Goal: Task Accomplishment & Management: Complete application form

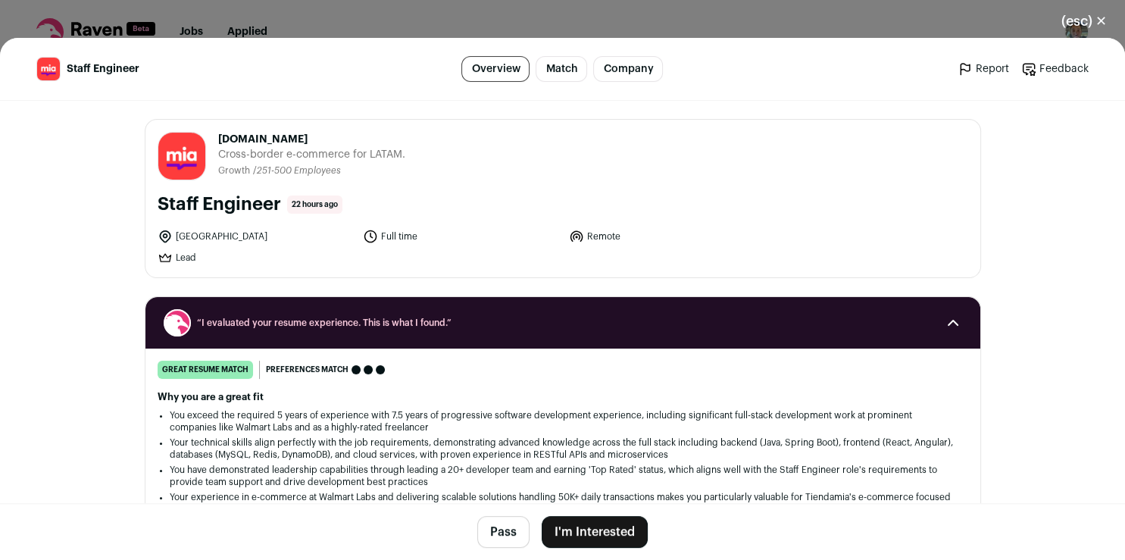
click at [574, 536] on button "I'm Interested" at bounding box center [595, 532] width 106 height 32
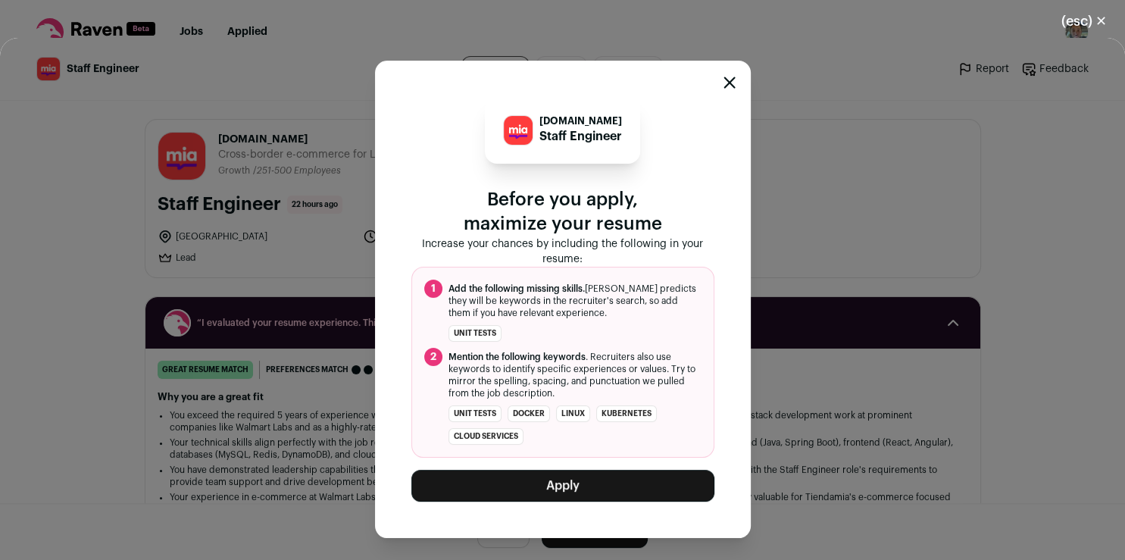
click at [594, 483] on button "Apply" at bounding box center [562, 486] width 303 height 32
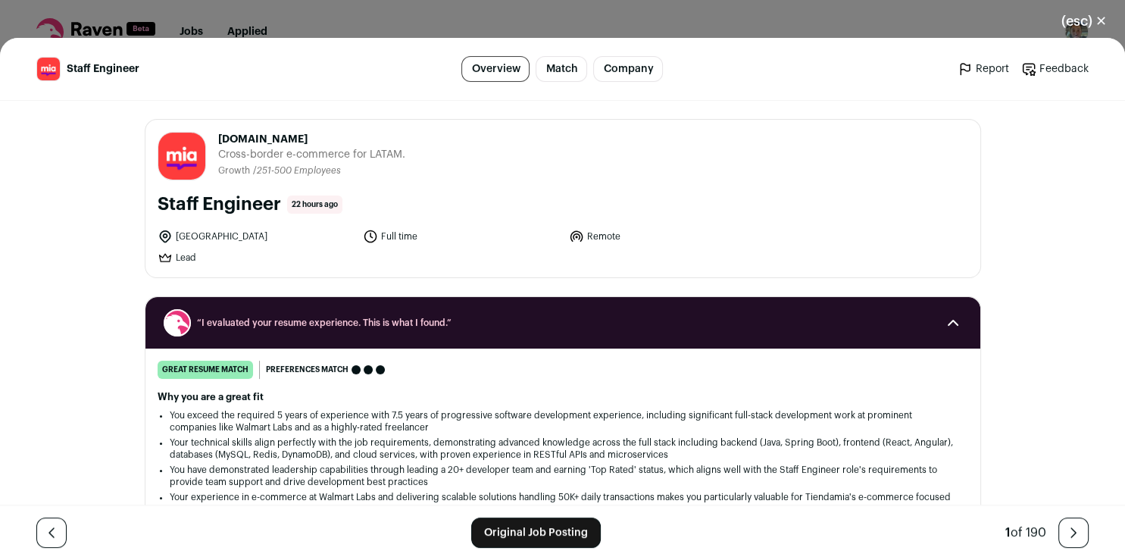
click at [553, 532] on link "Original Job Posting" at bounding box center [536, 532] width 130 height 30
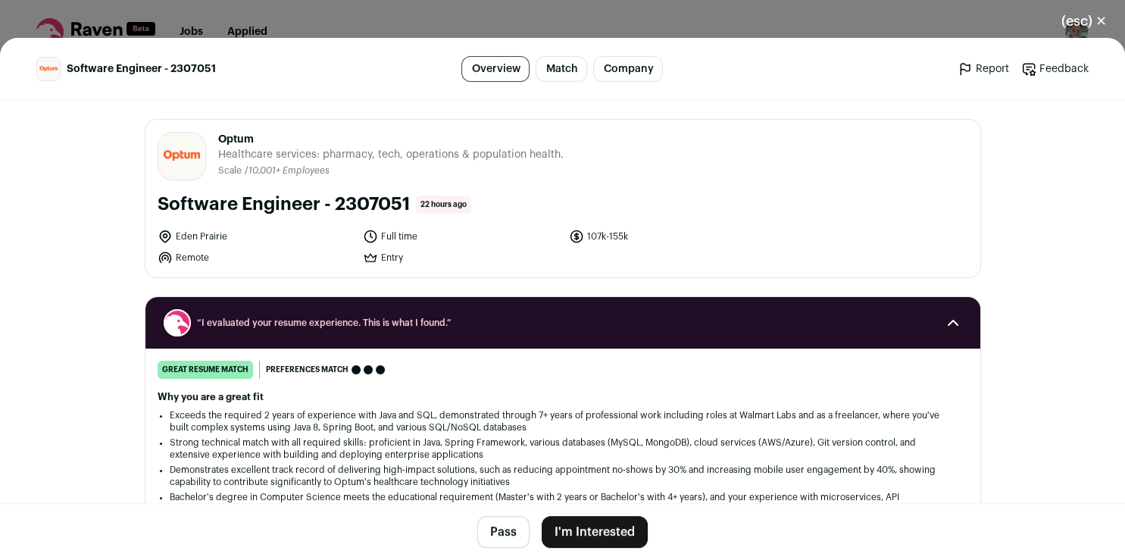
click at [616, 536] on button "I'm Interested" at bounding box center [595, 532] width 106 height 32
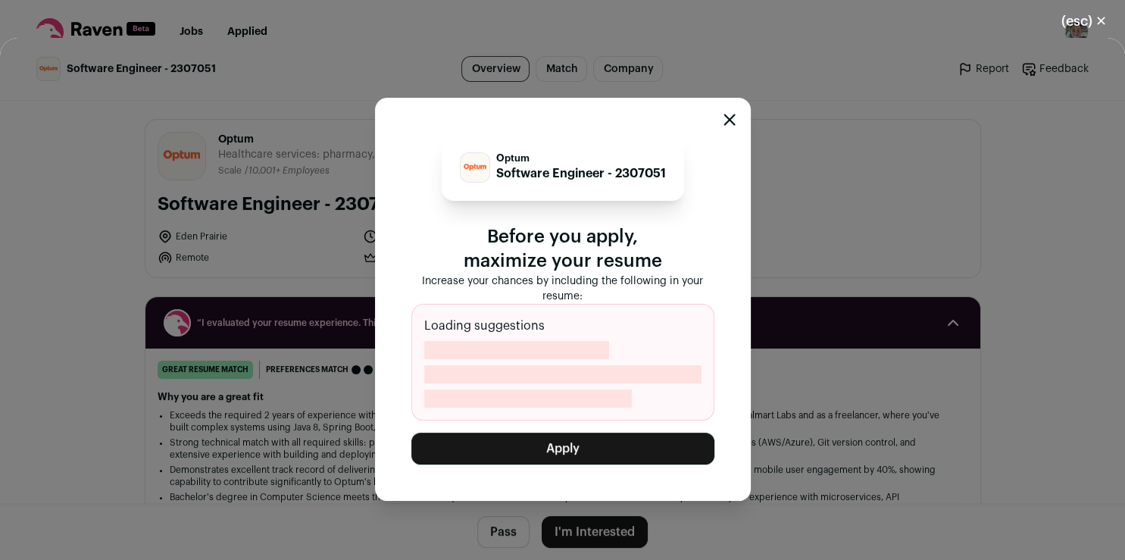
click at [601, 455] on button "Apply" at bounding box center [562, 449] width 303 height 32
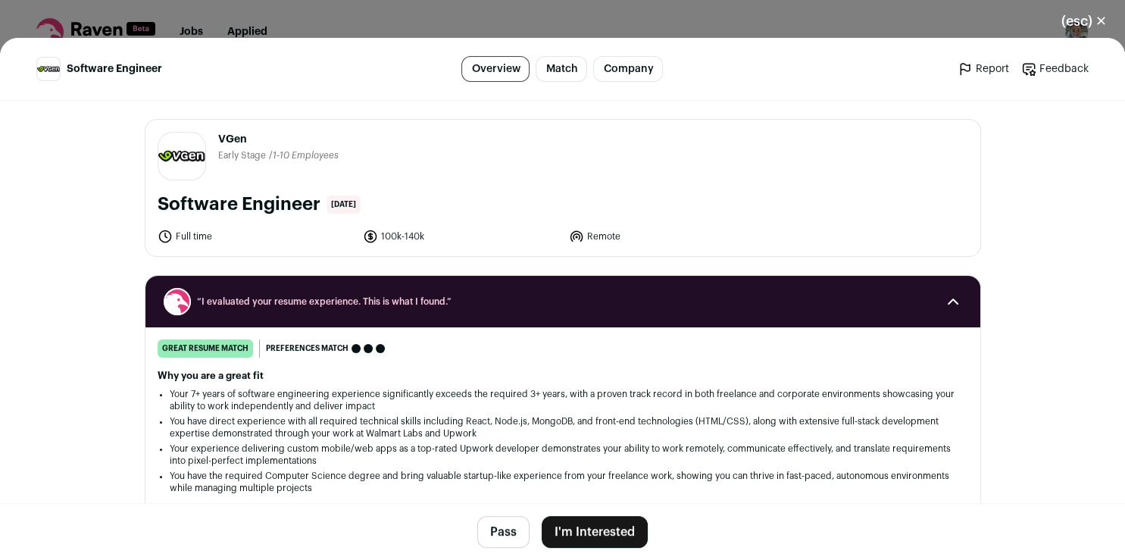
click at [599, 538] on button "I'm Interested" at bounding box center [595, 532] width 106 height 32
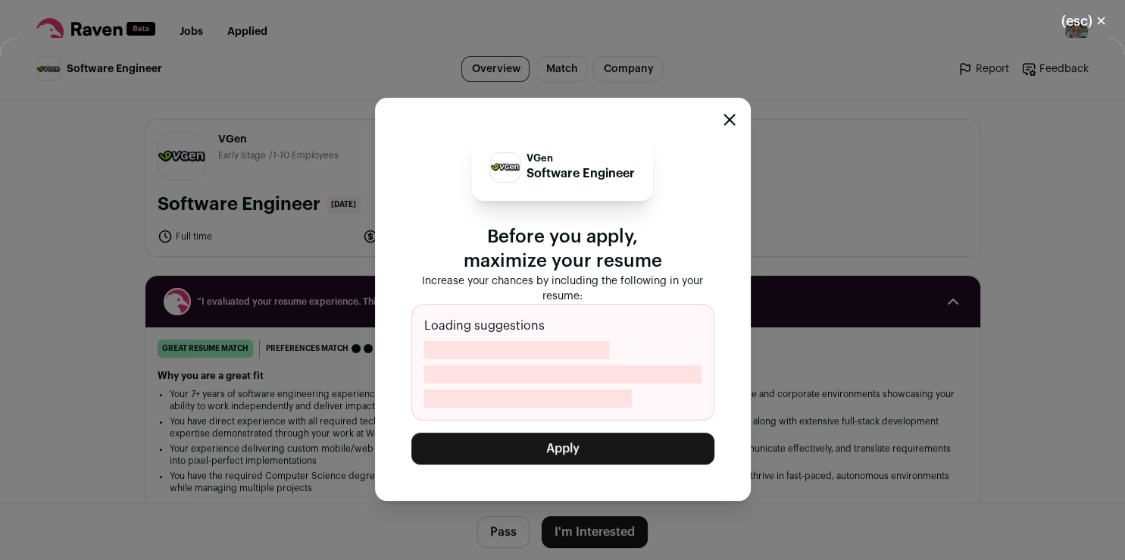
click at [659, 452] on button "Apply" at bounding box center [562, 449] width 303 height 32
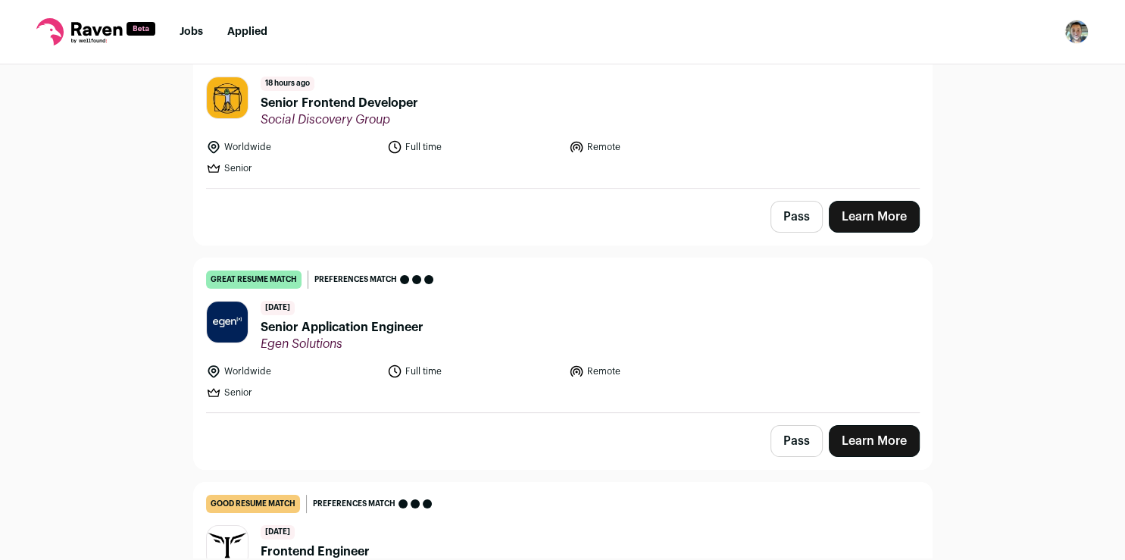
scroll to position [239, 0]
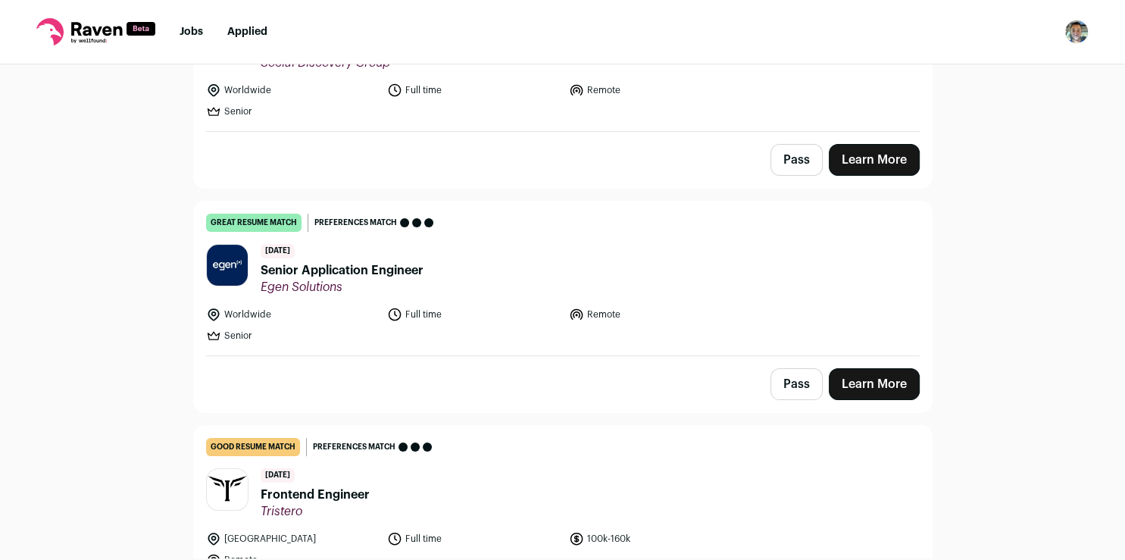
click at [852, 374] on link "Learn More" at bounding box center [874, 384] width 91 height 32
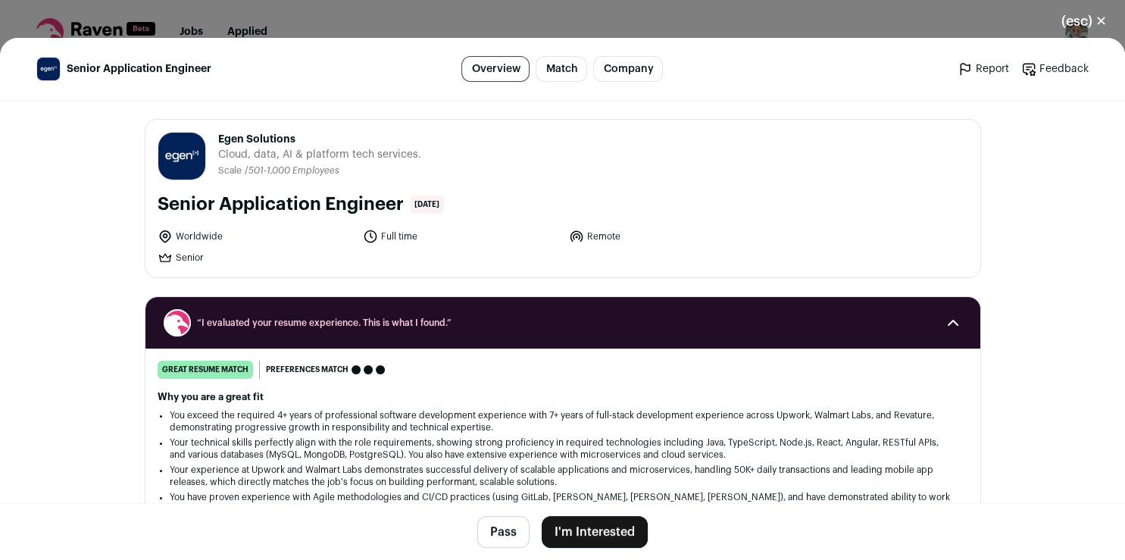
click at [604, 529] on button "I'm Interested" at bounding box center [595, 532] width 106 height 32
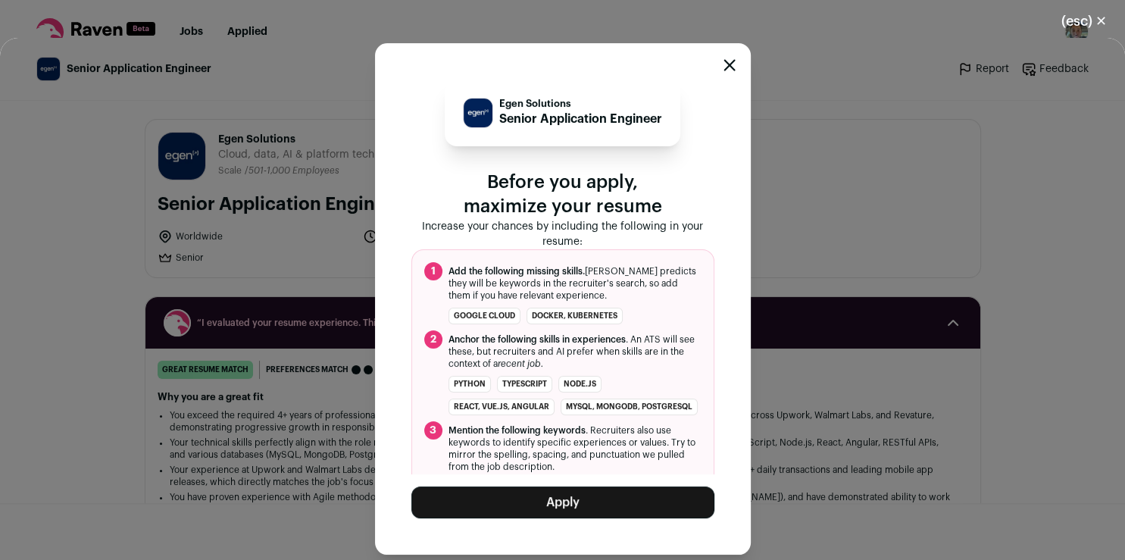
click at [635, 487] on button "Apply" at bounding box center [562, 502] width 303 height 32
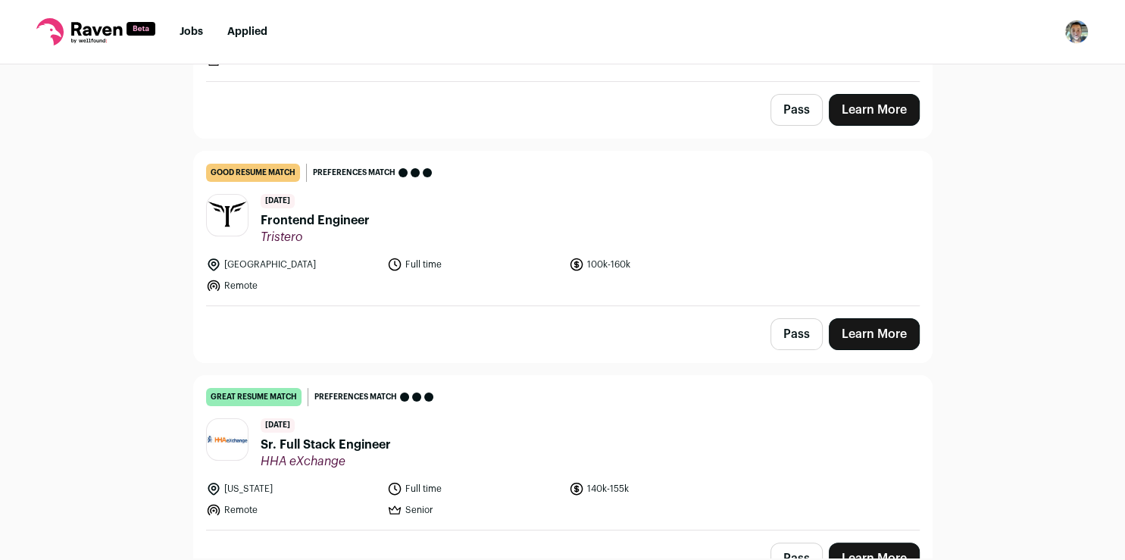
scroll to position [378, 0]
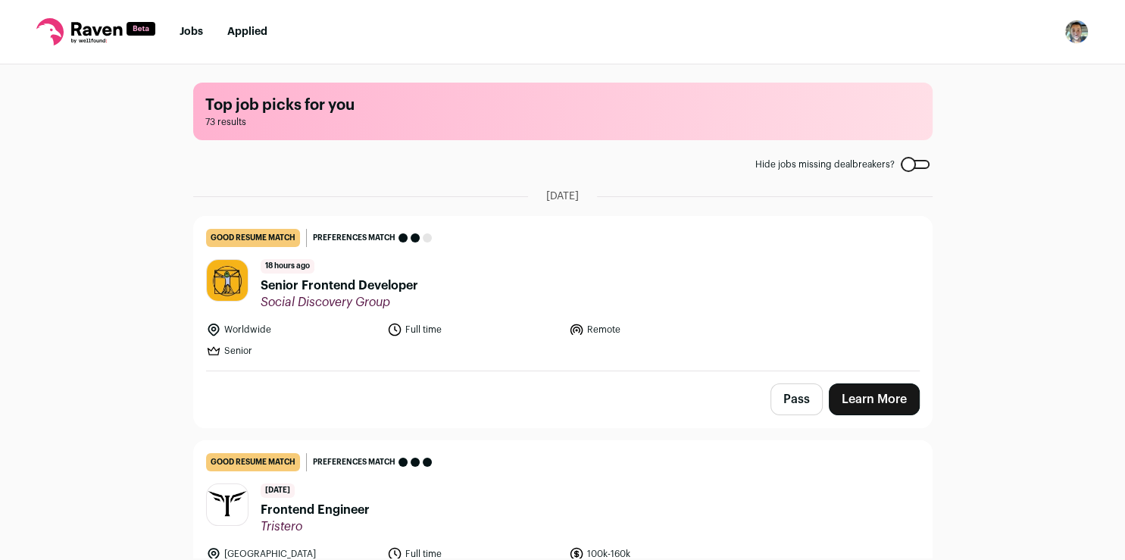
scroll to position [378, 0]
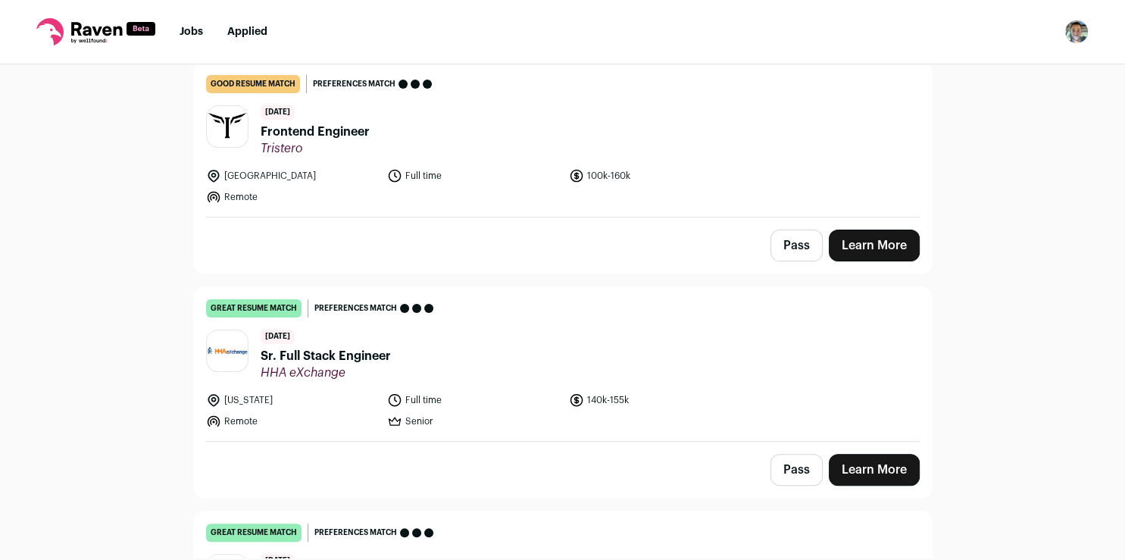
click at [861, 462] on link "Learn More" at bounding box center [874, 470] width 91 height 32
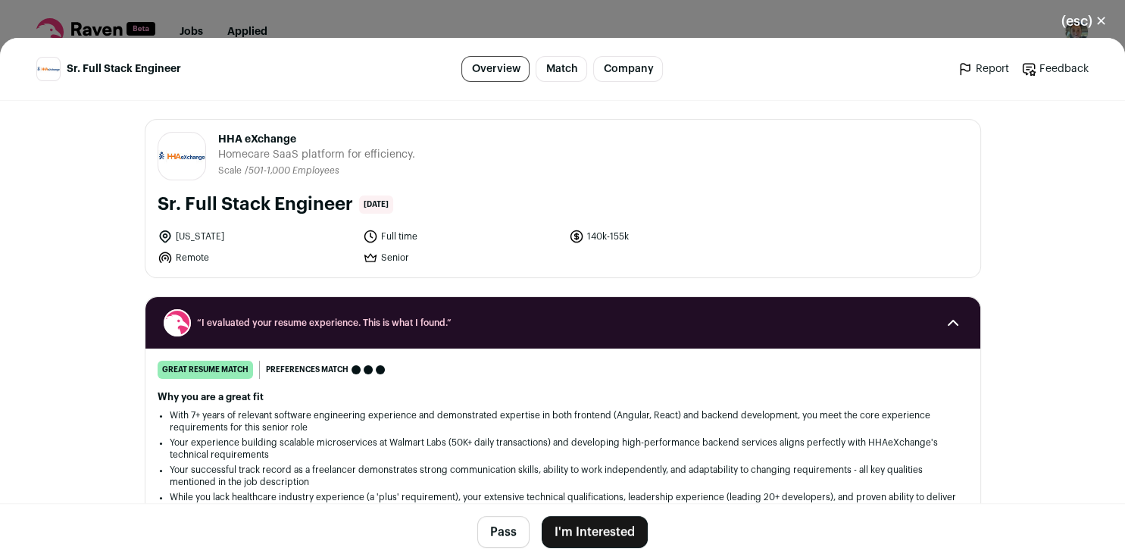
click at [616, 524] on button "I'm Interested" at bounding box center [595, 532] width 106 height 32
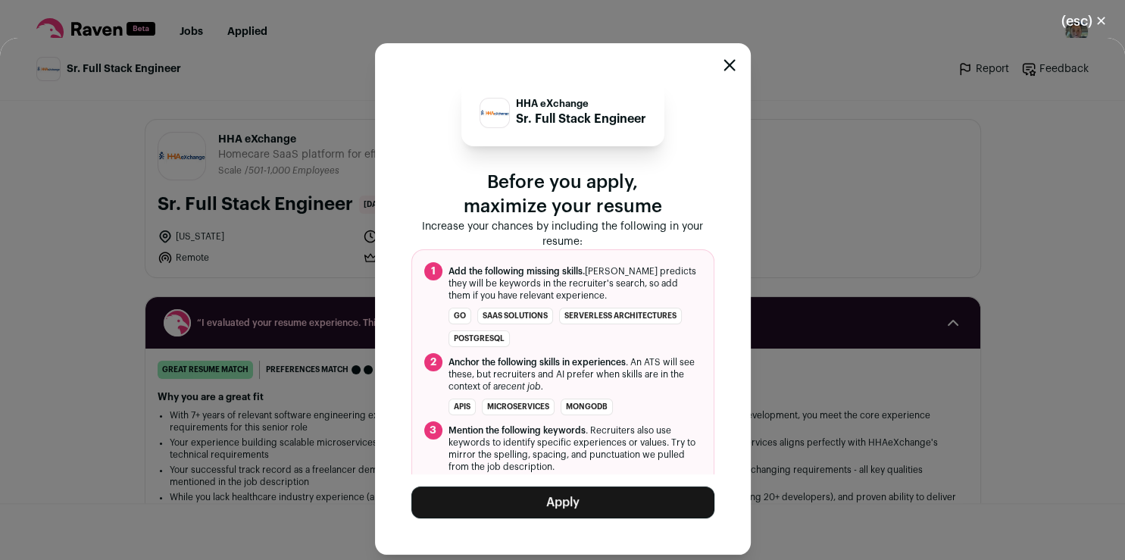
click at [611, 502] on button "Apply" at bounding box center [562, 502] width 303 height 32
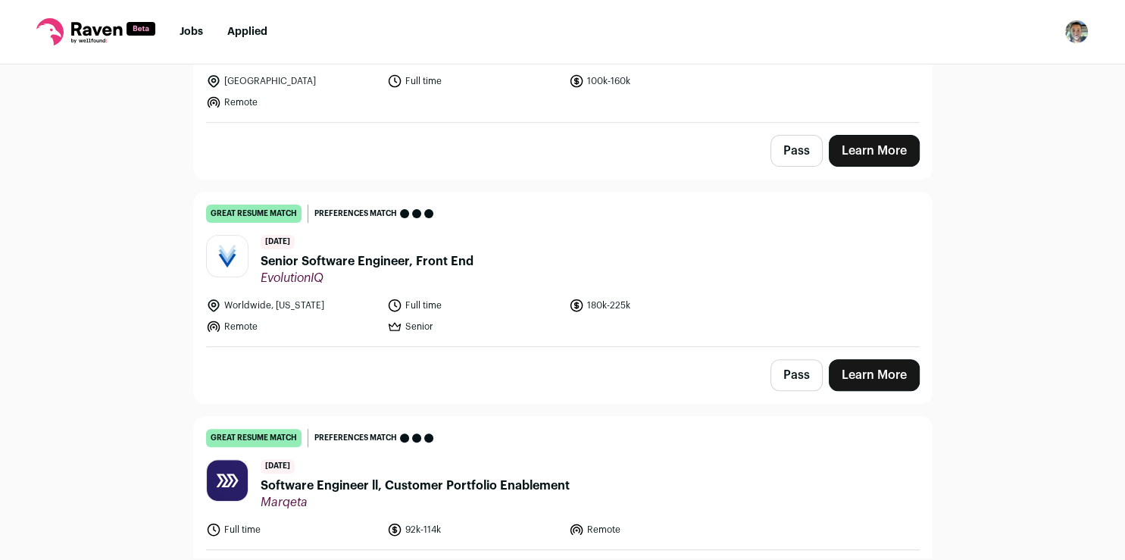
scroll to position [485, 0]
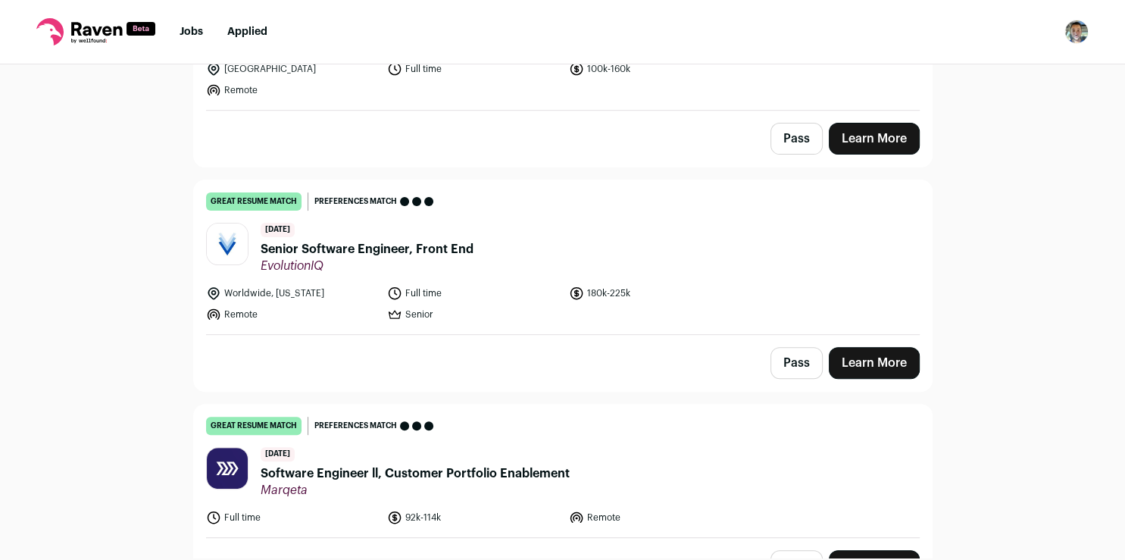
click at [849, 353] on link "Learn More" at bounding box center [874, 363] width 91 height 32
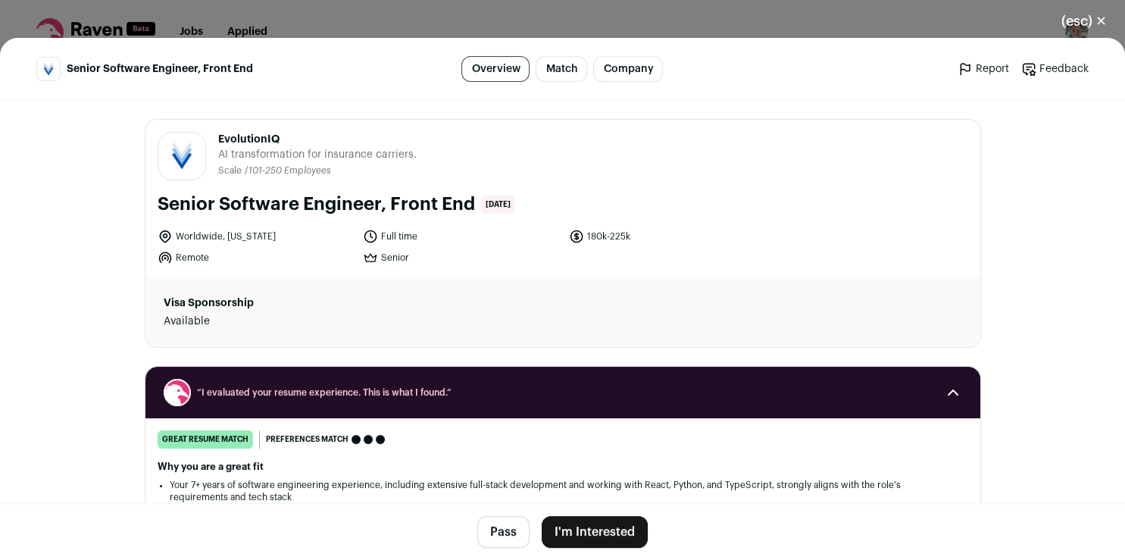
click at [583, 539] on button "I'm Interested" at bounding box center [595, 532] width 106 height 32
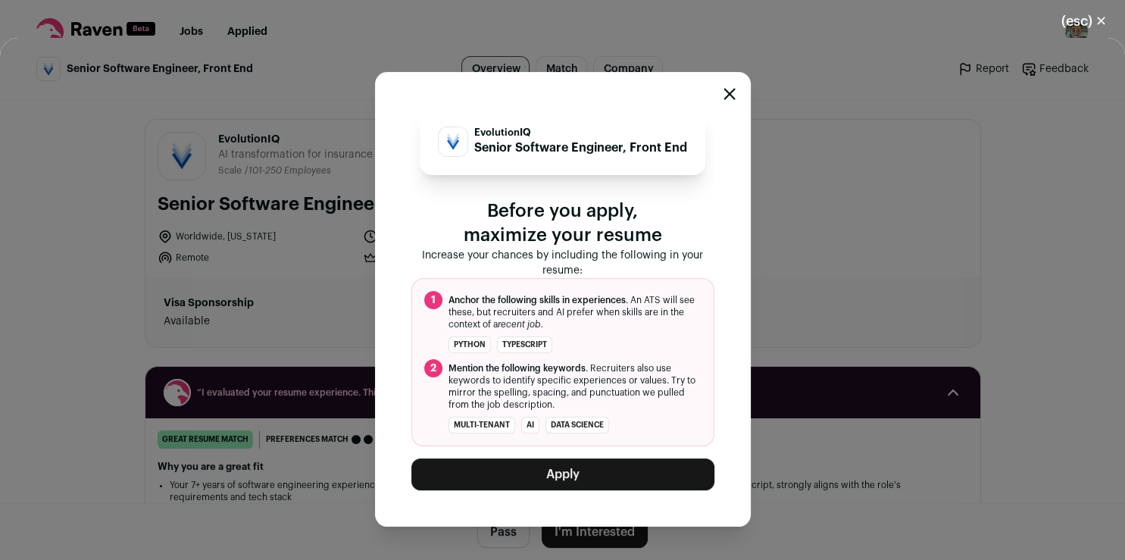
click at [583, 477] on button "Apply" at bounding box center [562, 474] width 303 height 32
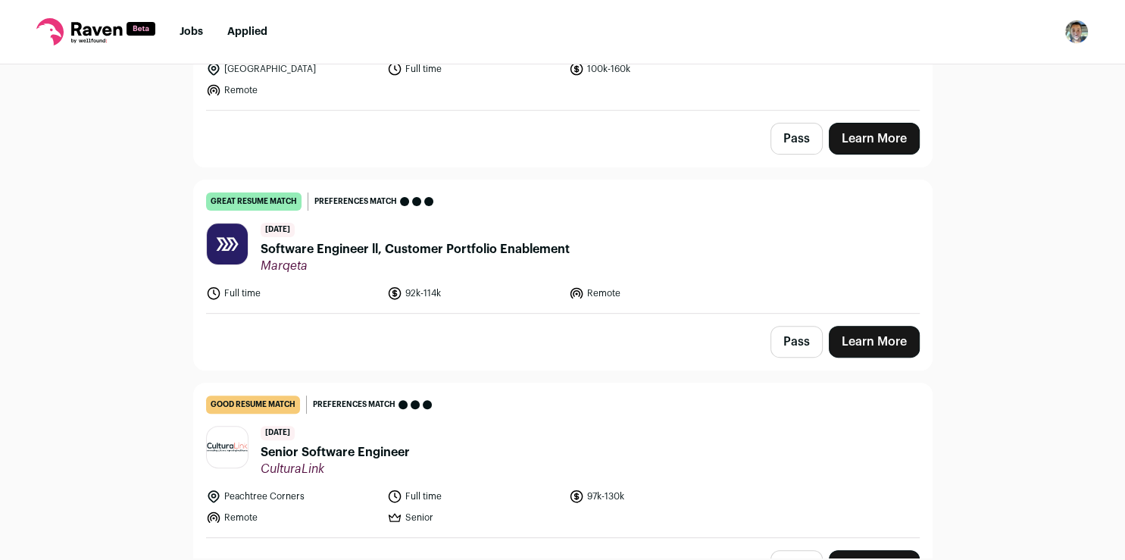
scroll to position [743, 0]
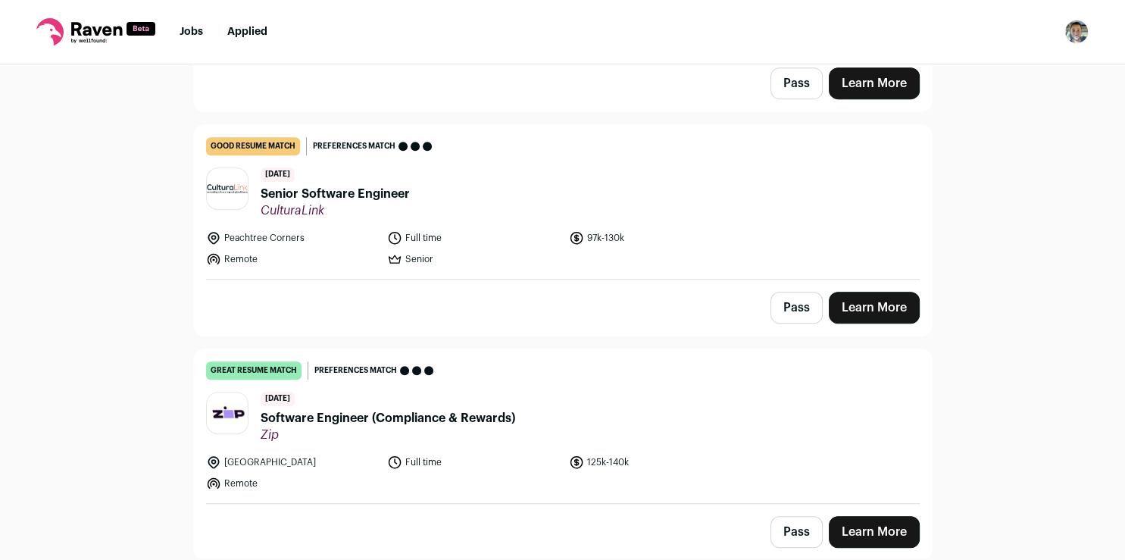
click at [858, 525] on link "Learn More" at bounding box center [874, 532] width 91 height 32
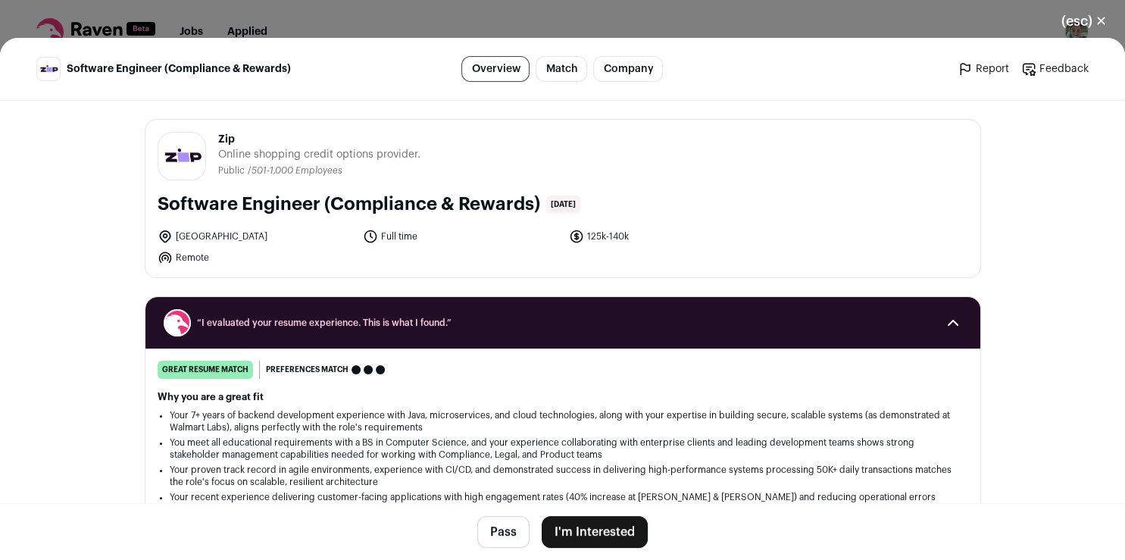
click at [598, 524] on button "I'm Interested" at bounding box center [595, 532] width 106 height 32
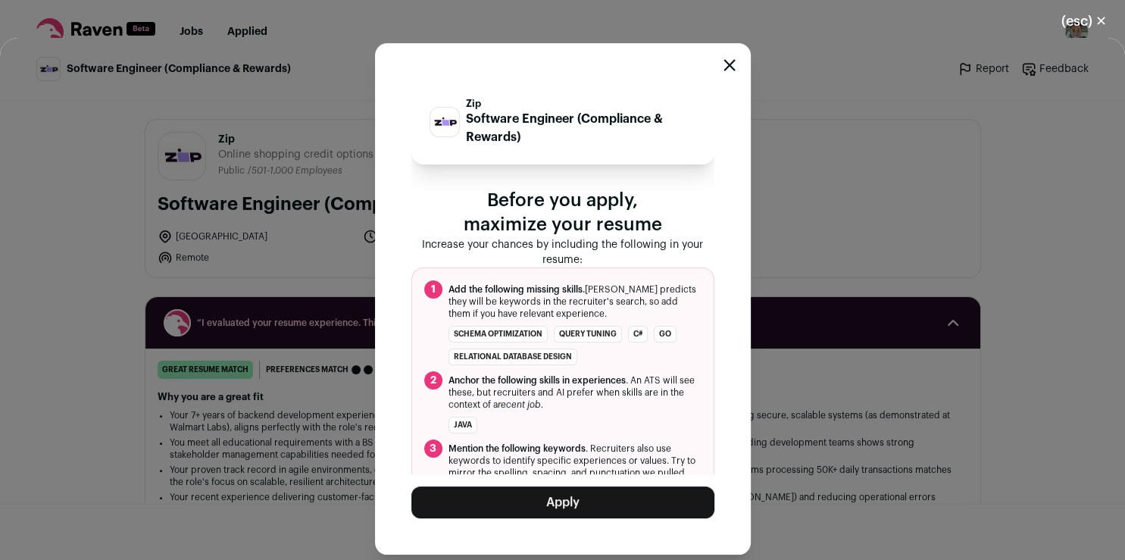
click at [637, 503] on button "Apply" at bounding box center [562, 502] width 303 height 32
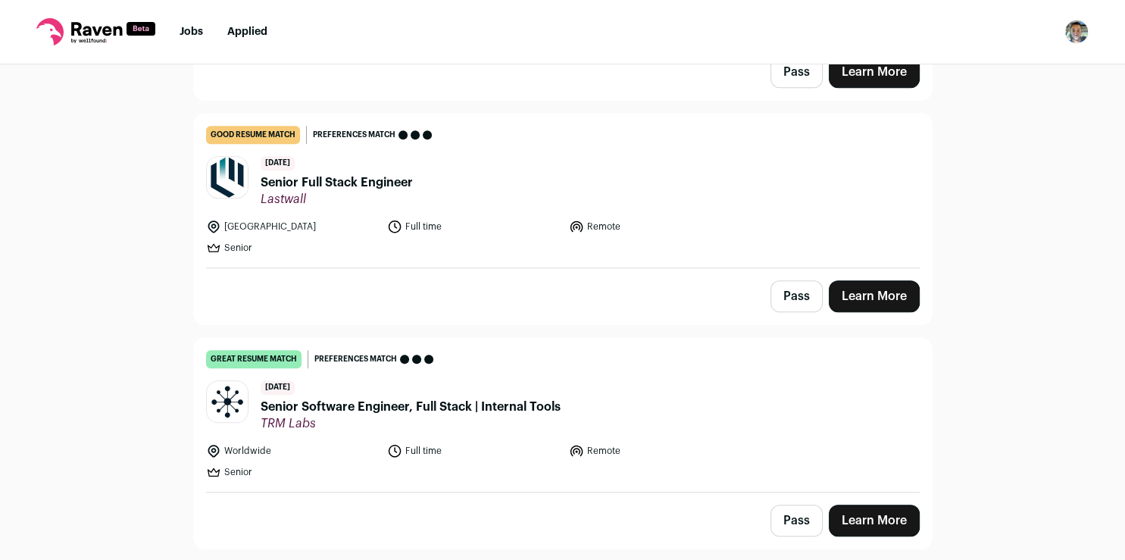
scroll to position [1210, 0]
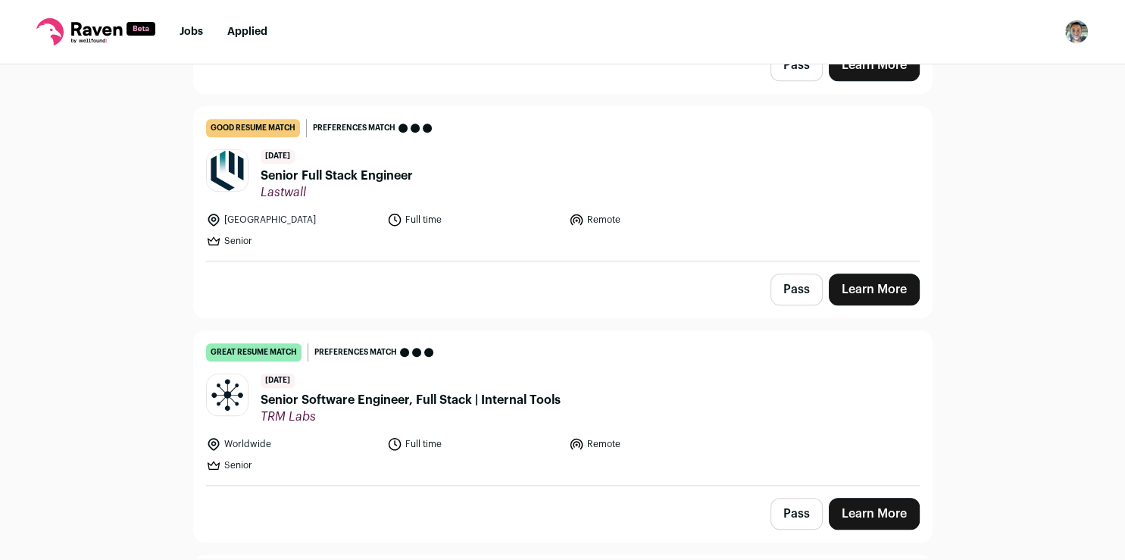
click at [886, 503] on link "Learn More" at bounding box center [874, 514] width 91 height 32
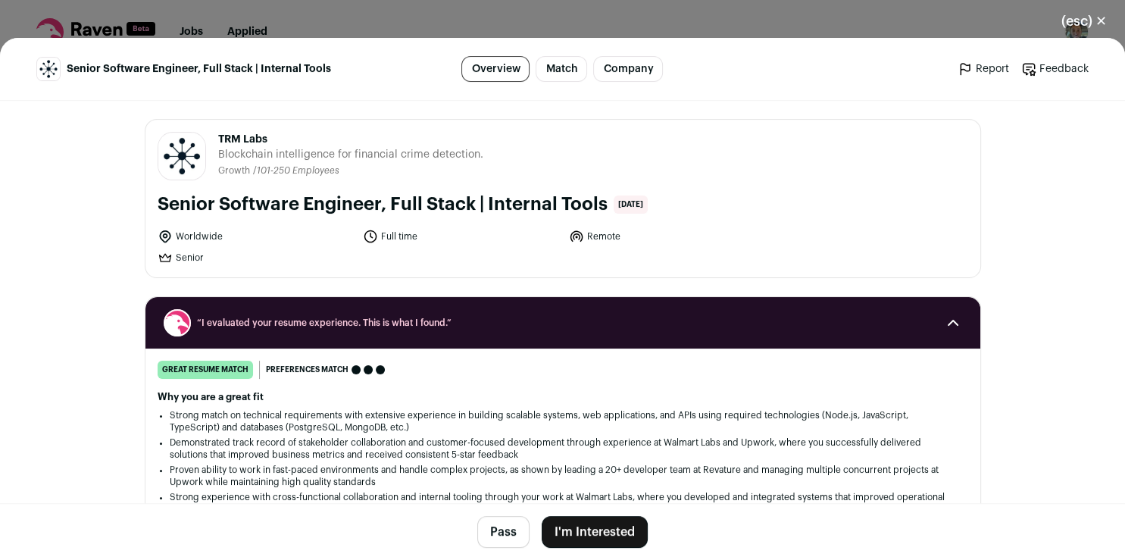
click at [581, 527] on button "I'm Interested" at bounding box center [595, 532] width 106 height 32
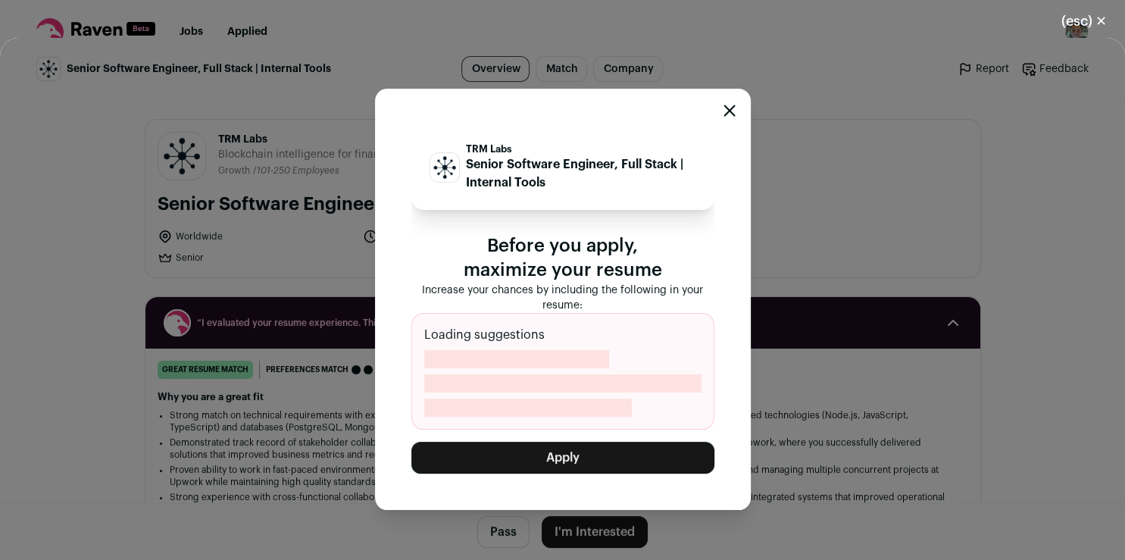
click at [640, 447] on button "Apply" at bounding box center [562, 458] width 303 height 32
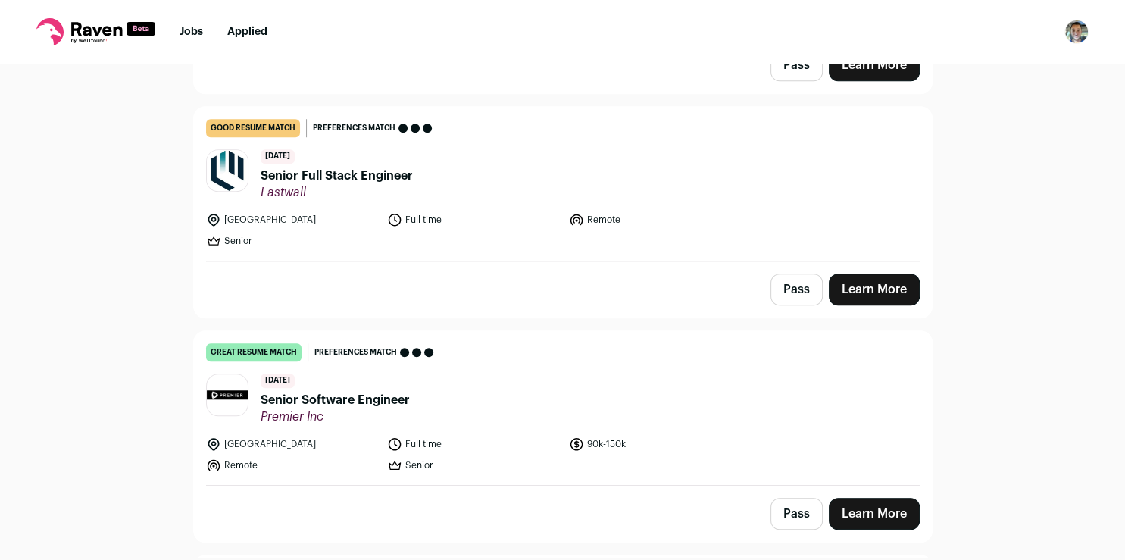
click at [865, 508] on link "Learn More" at bounding box center [874, 514] width 91 height 32
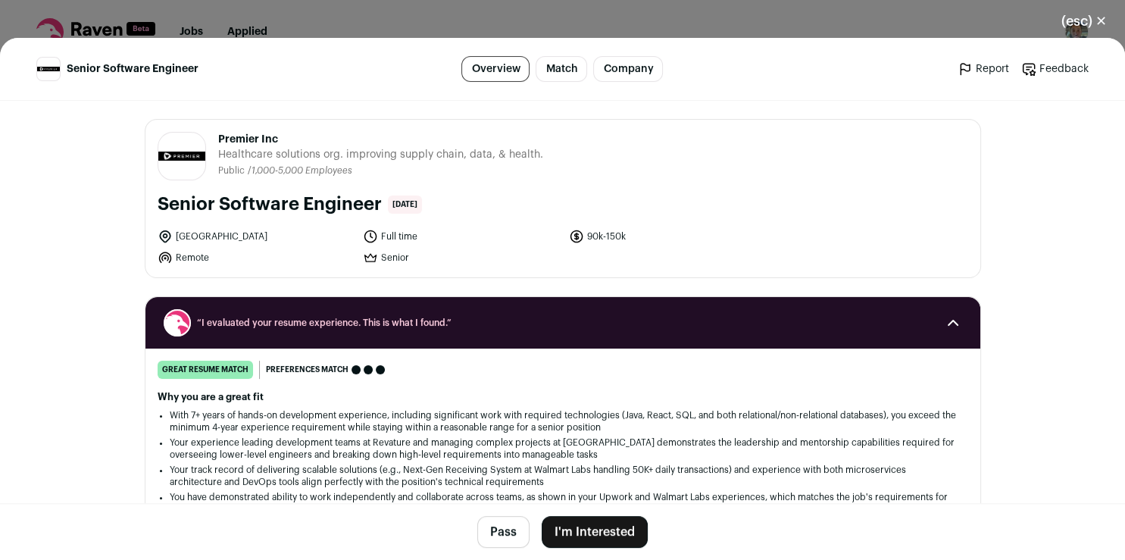
click at [580, 535] on button "I'm Interested" at bounding box center [595, 532] width 106 height 32
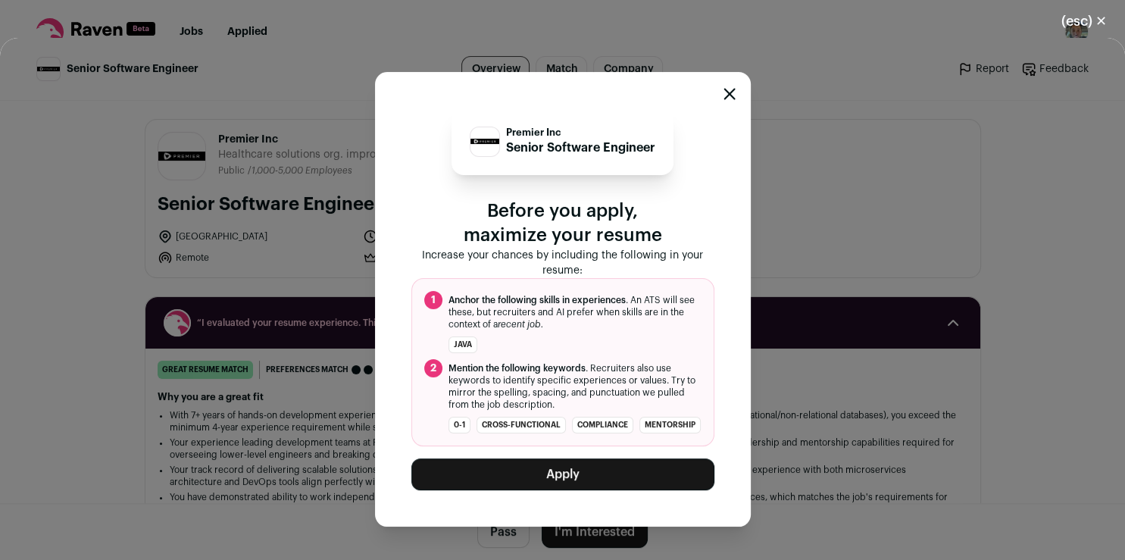
click at [508, 477] on button "Apply" at bounding box center [562, 474] width 303 height 32
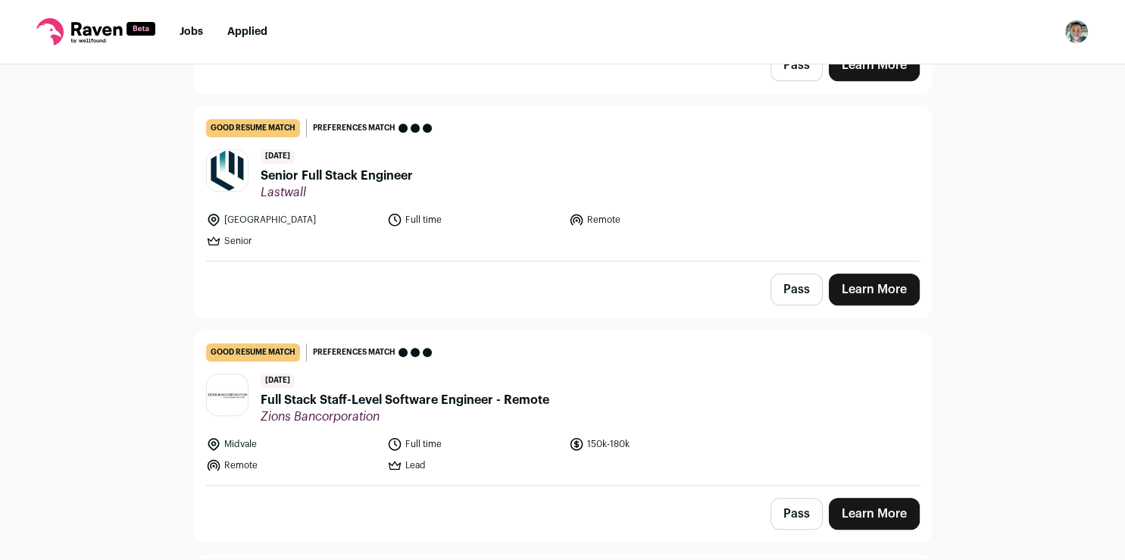
click at [243, 32] on link "Applied" at bounding box center [247, 32] width 40 height 11
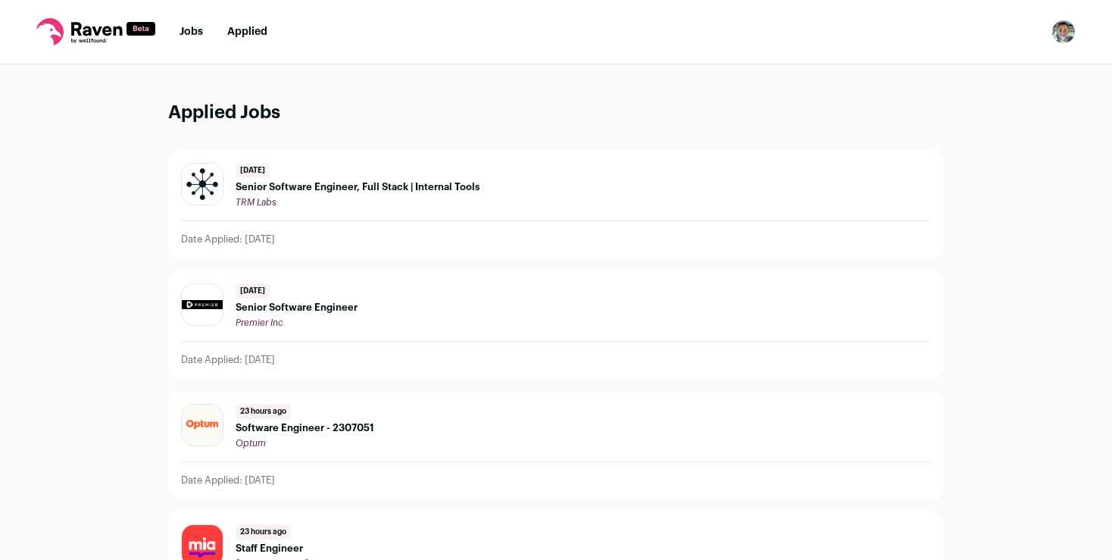
click at [287, 304] on span "Senior Software Engineer" at bounding box center [297, 308] width 122 height 12
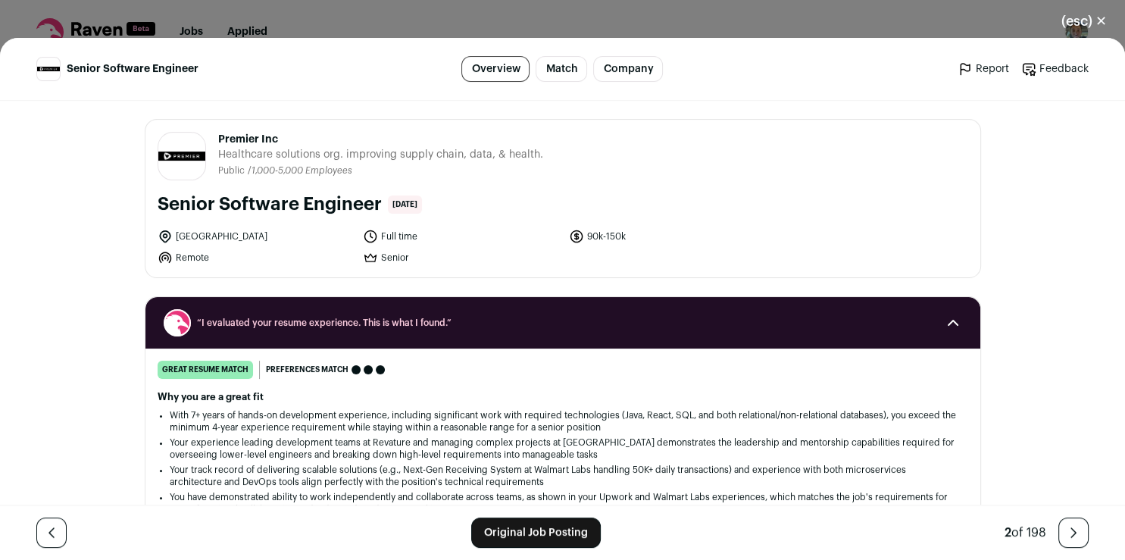
click at [555, 533] on link "Original Job Posting" at bounding box center [536, 532] width 130 height 30
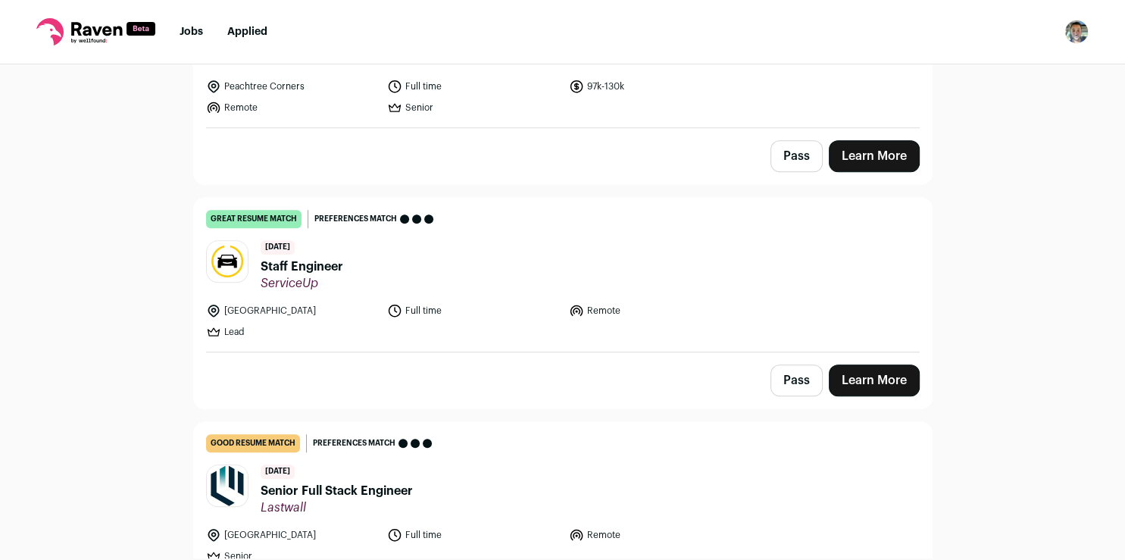
scroll to position [914, 0]
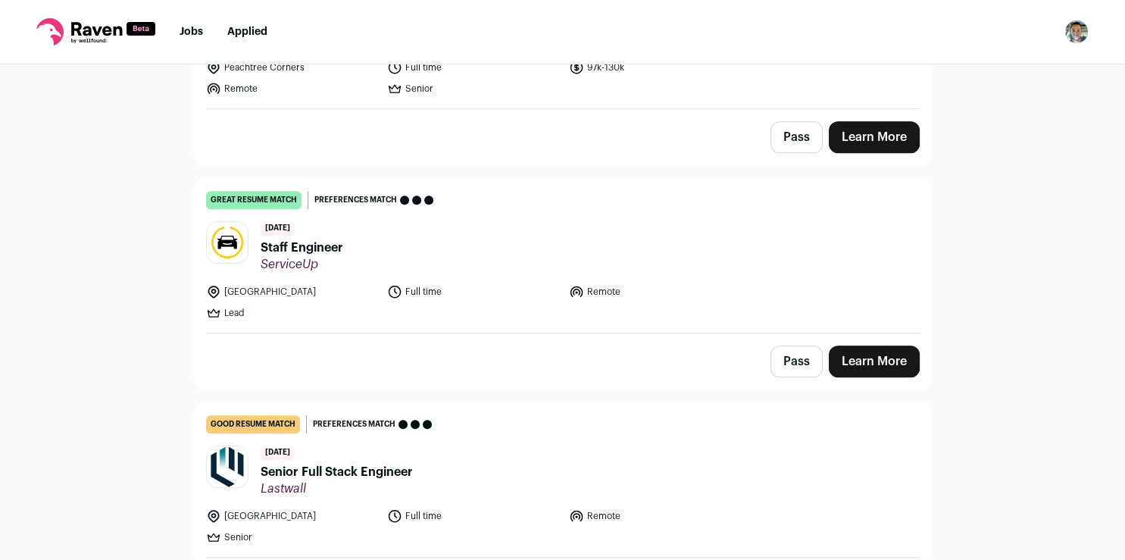
click at [876, 139] on link "Learn More" at bounding box center [874, 137] width 91 height 32
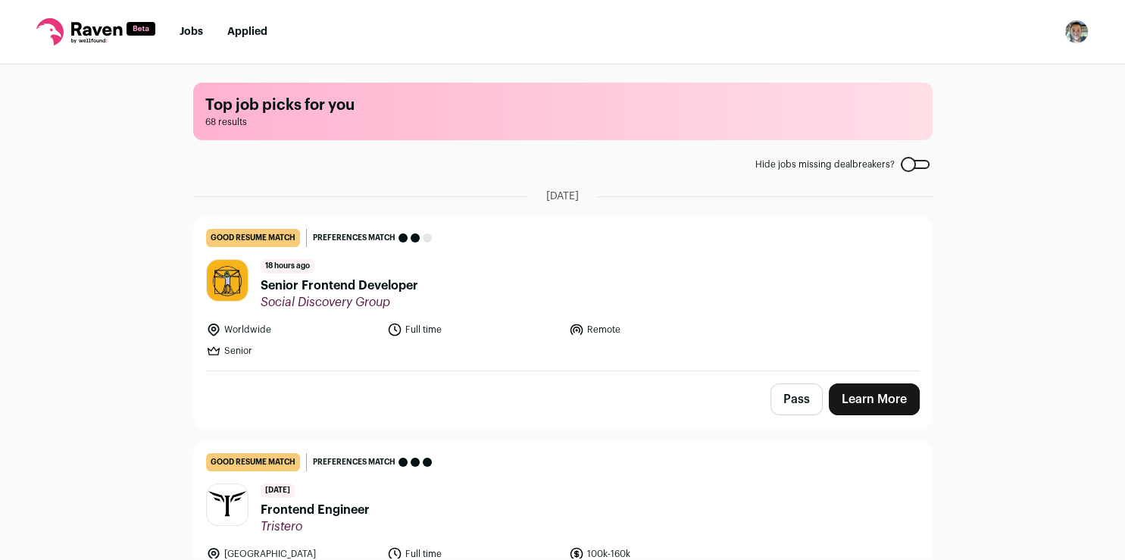
scroll to position [914, 0]
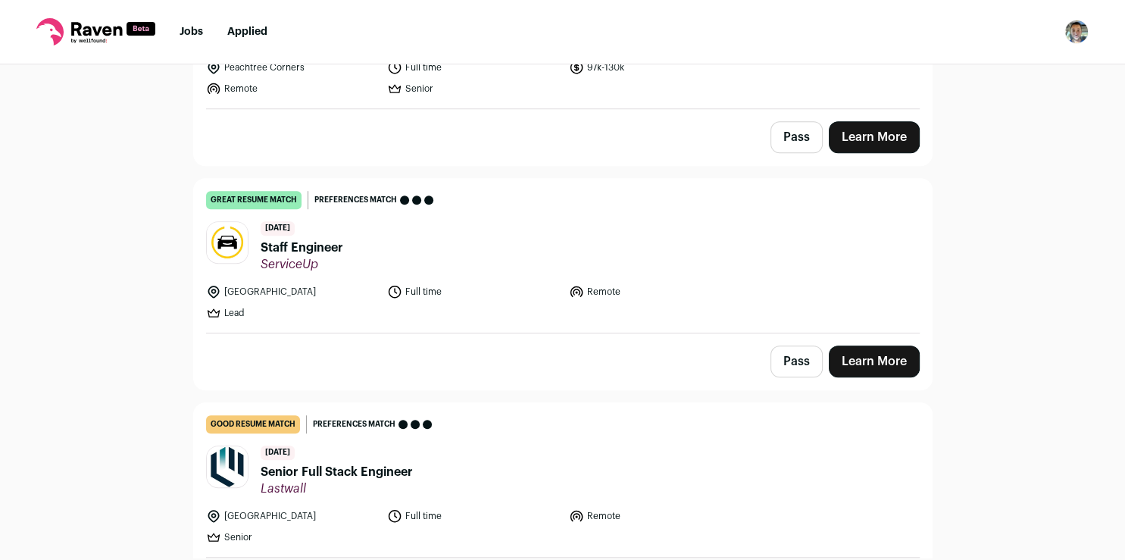
click at [792, 356] on button "Pass" at bounding box center [797, 361] width 52 height 32
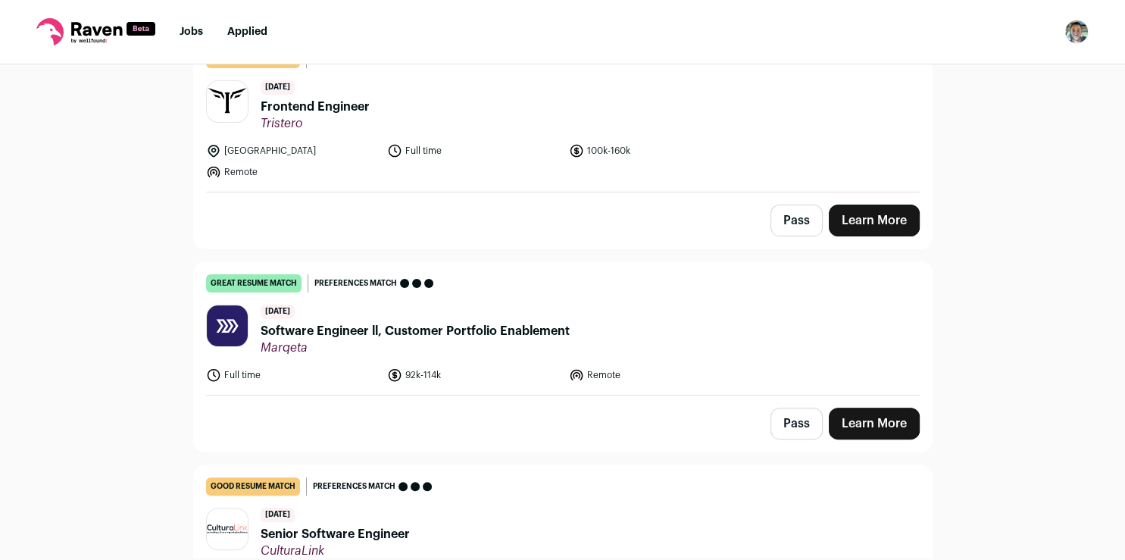
scroll to position [415, 0]
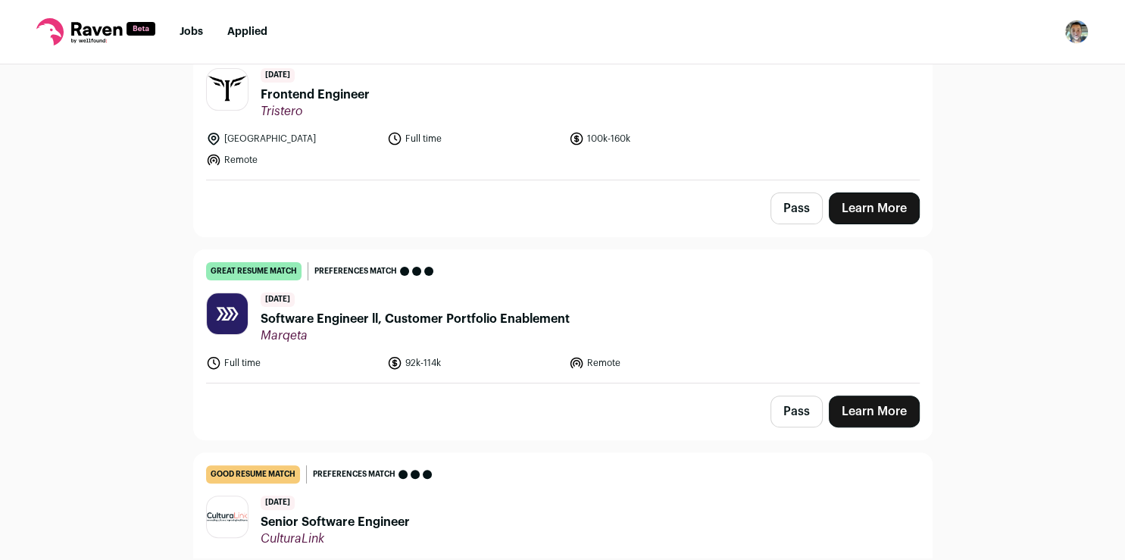
click at [881, 406] on link "Learn More" at bounding box center [874, 411] width 91 height 32
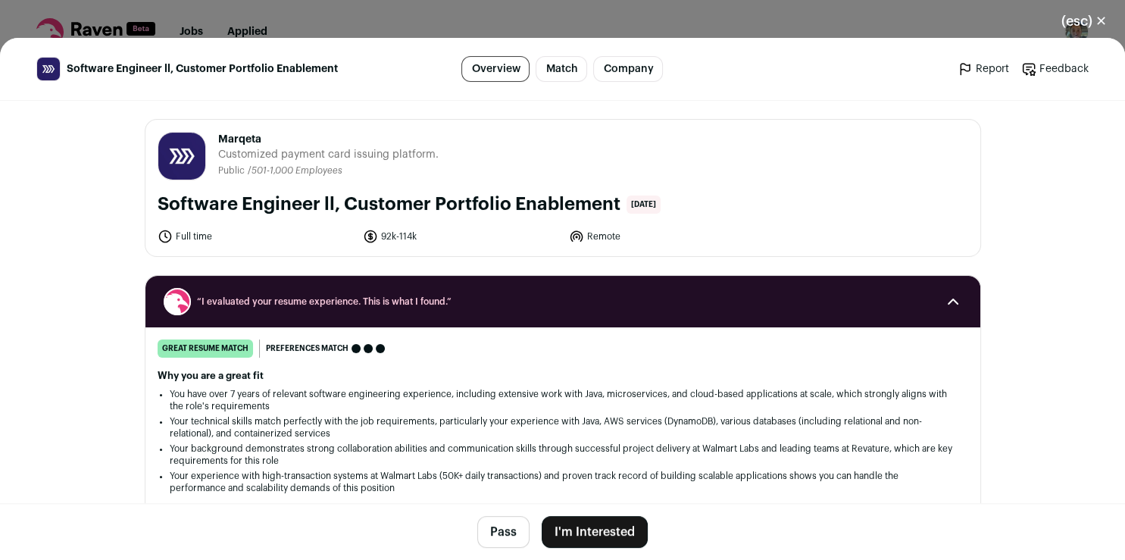
click at [590, 528] on button "I'm Interested" at bounding box center [595, 532] width 106 height 32
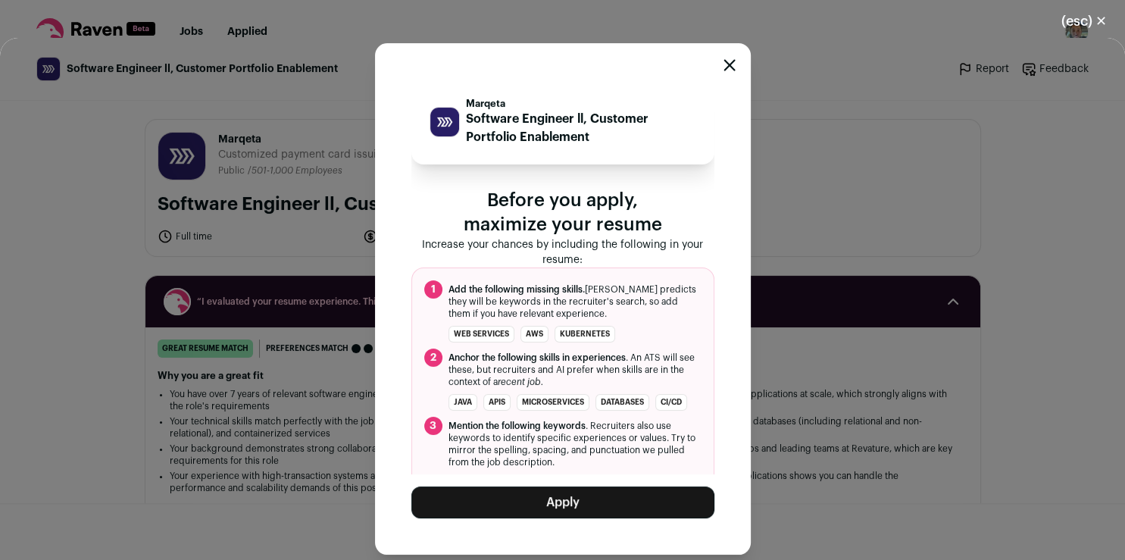
click at [595, 505] on button "Apply" at bounding box center [562, 502] width 303 height 32
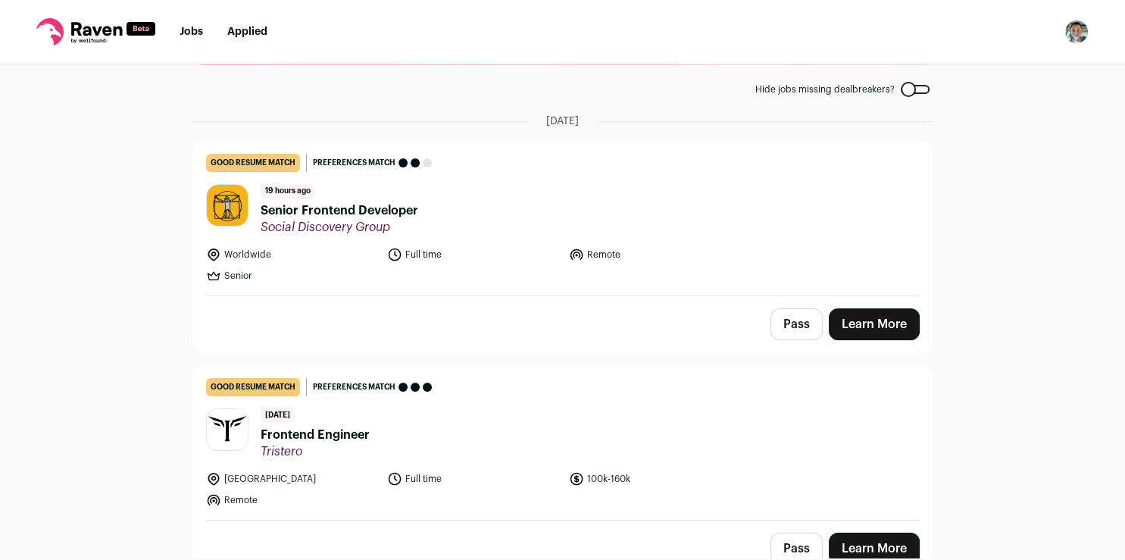
scroll to position [0, 0]
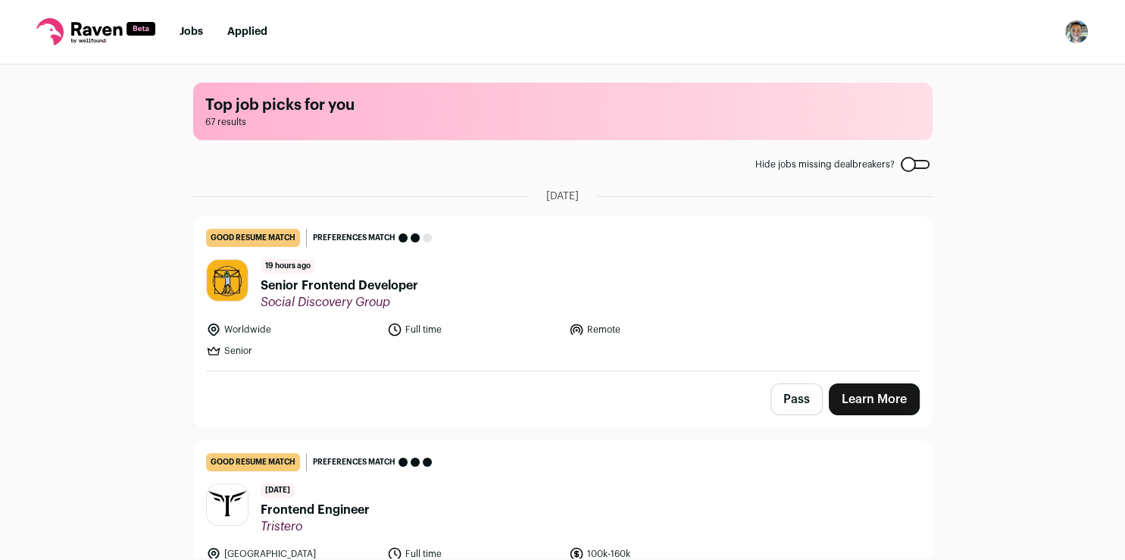
click at [870, 397] on link "Learn More" at bounding box center [874, 399] width 91 height 32
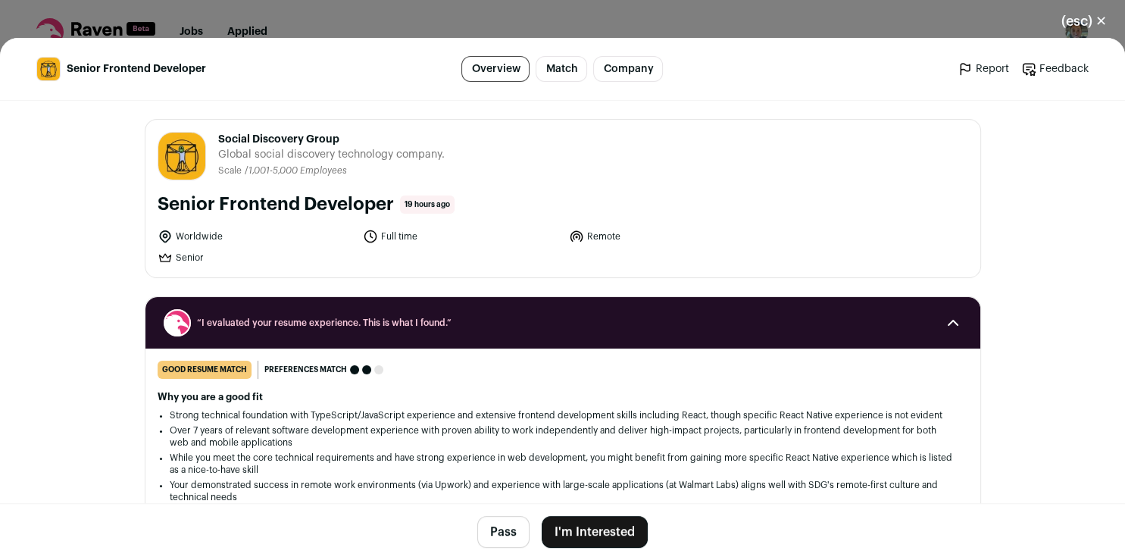
click at [595, 530] on button "I'm Interested" at bounding box center [595, 532] width 106 height 32
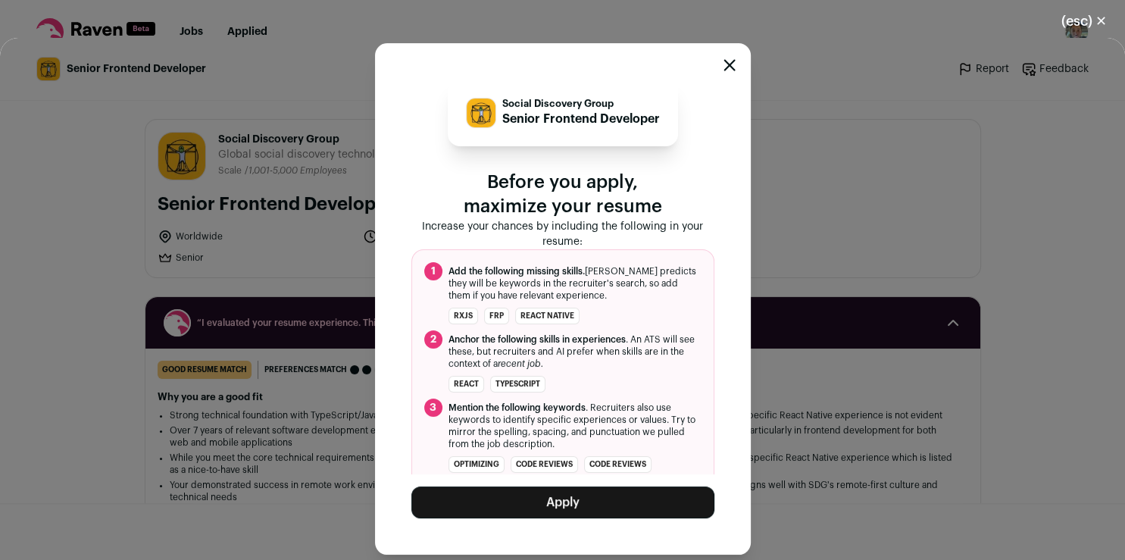
click at [595, 511] on button "Apply" at bounding box center [562, 502] width 303 height 32
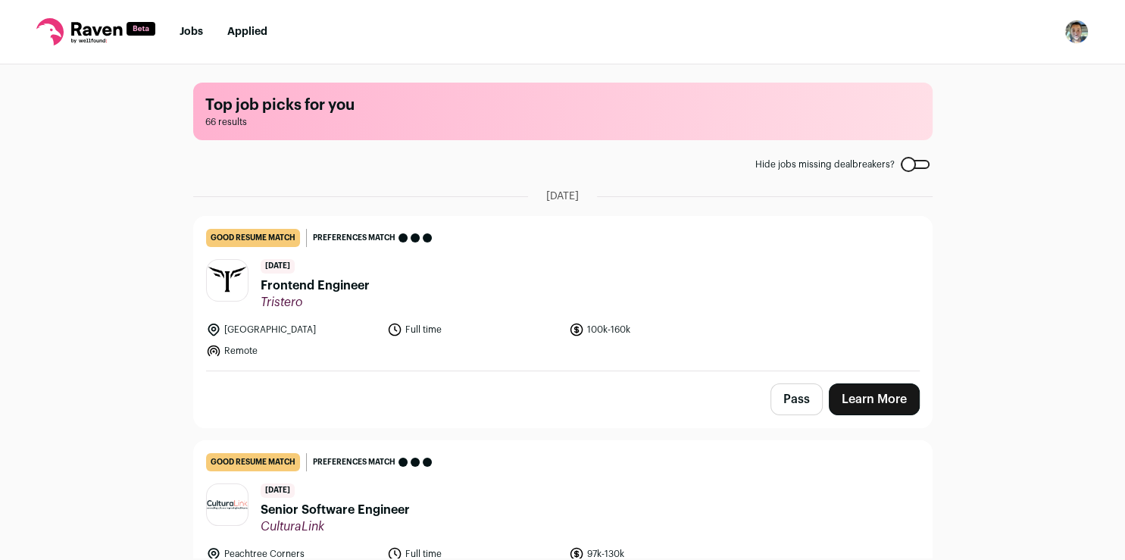
click at [847, 392] on link "Learn More" at bounding box center [874, 399] width 91 height 32
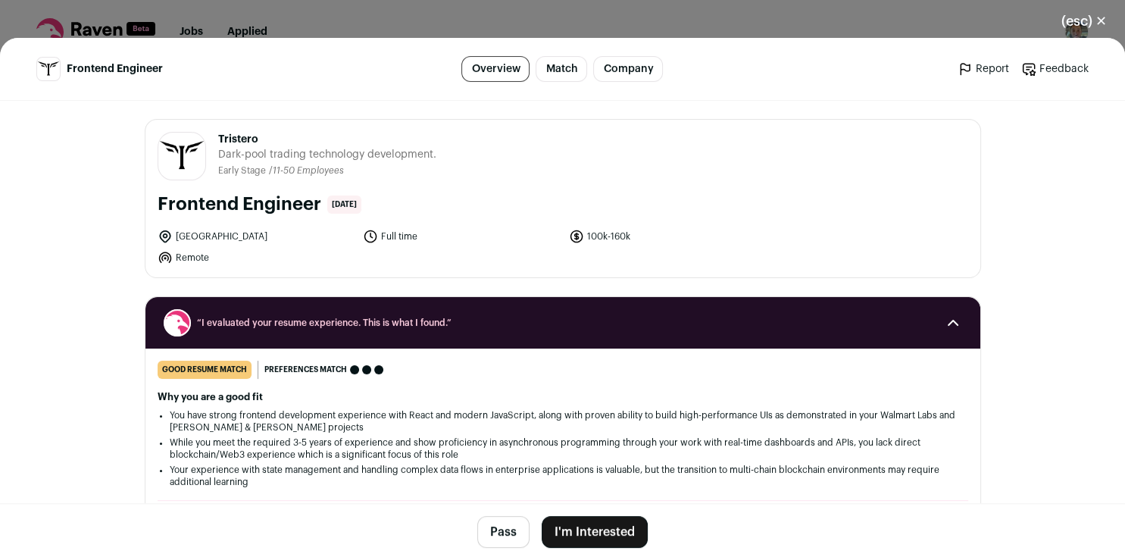
click at [629, 537] on button "I'm Interested" at bounding box center [595, 532] width 106 height 32
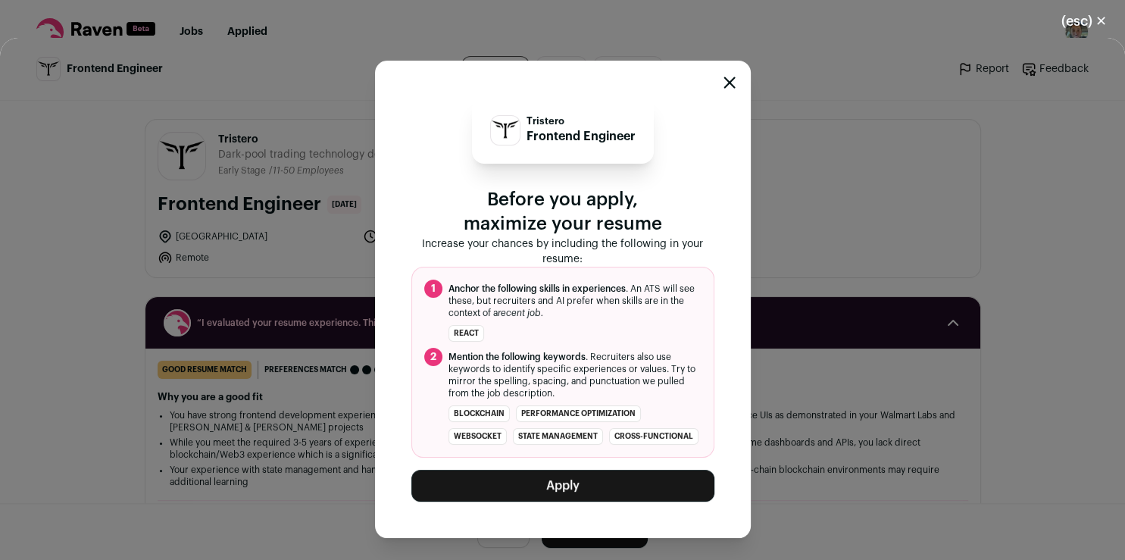
click at [592, 495] on button "Apply" at bounding box center [562, 486] width 303 height 32
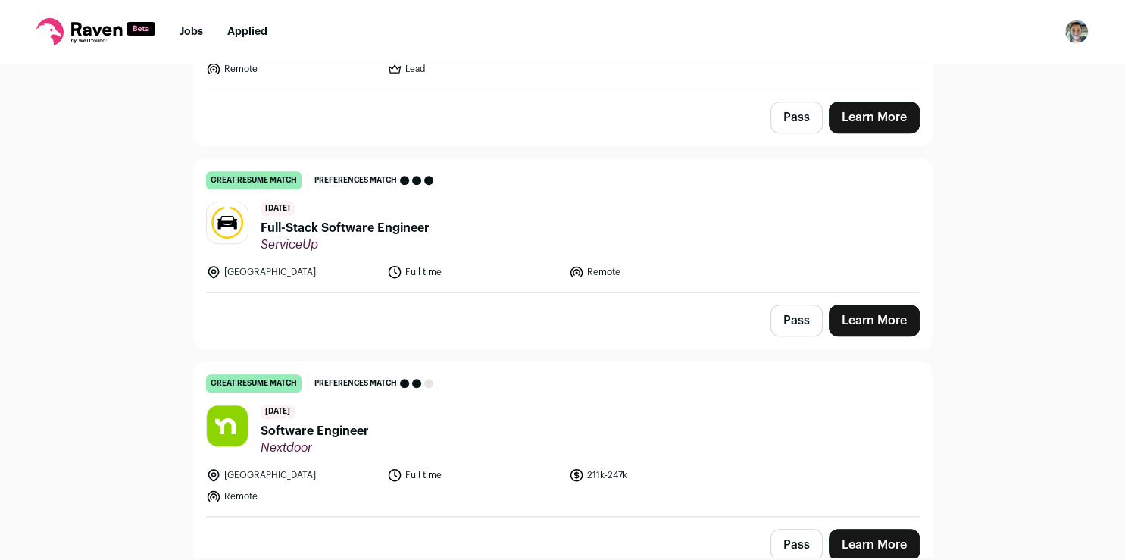
scroll to position [743, 0]
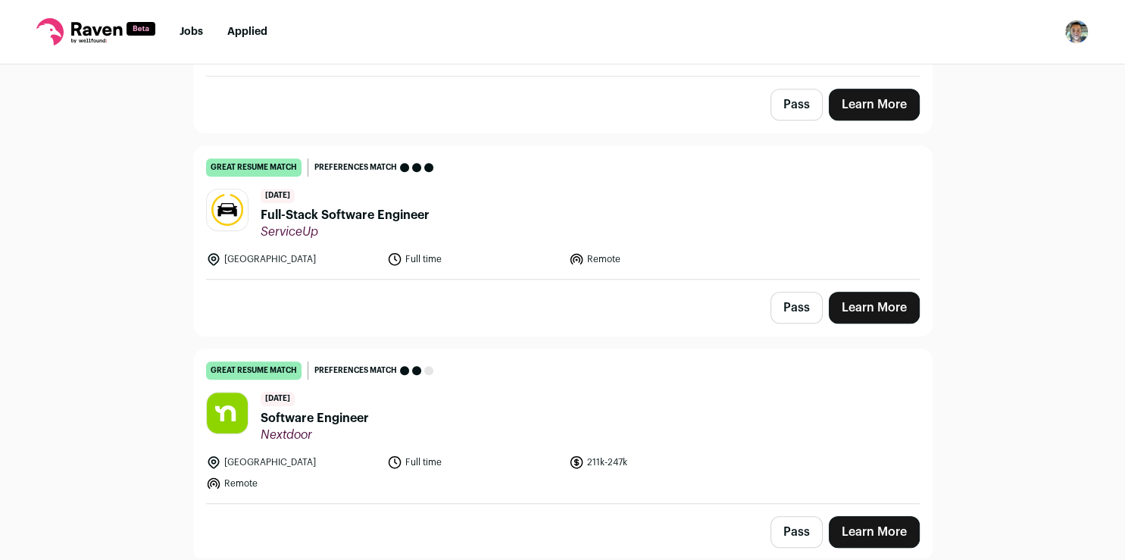
click at [874, 299] on link "Learn More" at bounding box center [874, 308] width 91 height 32
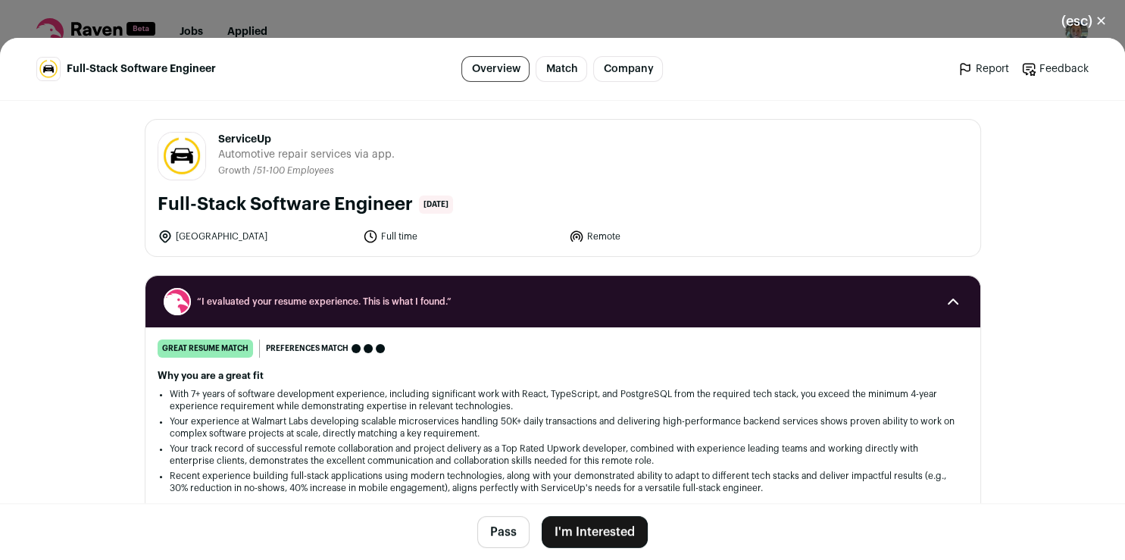
click at [601, 524] on button "I'm Interested" at bounding box center [595, 532] width 106 height 32
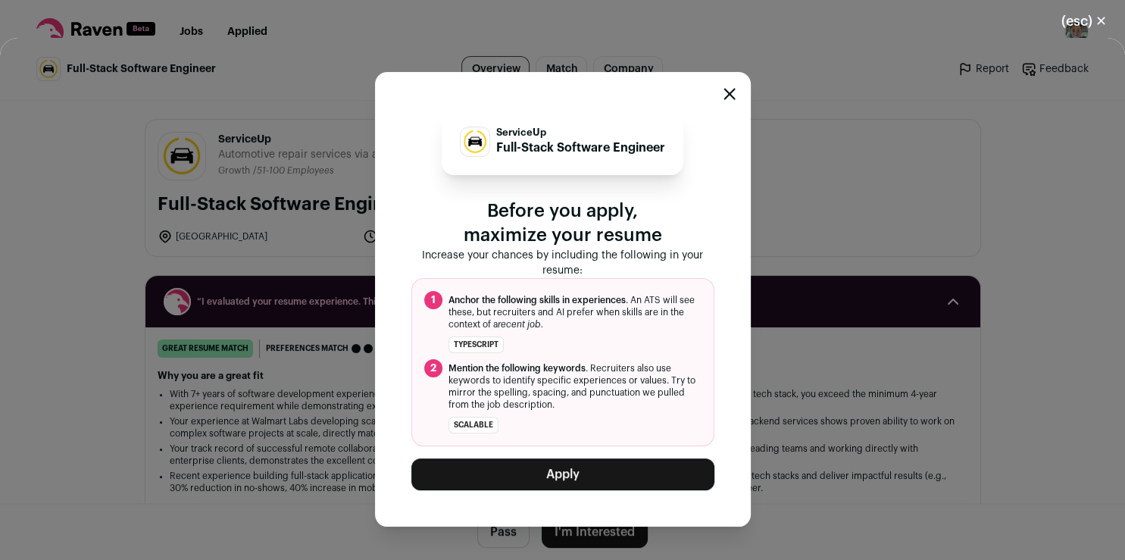
click at [600, 467] on button "Apply" at bounding box center [562, 474] width 303 height 32
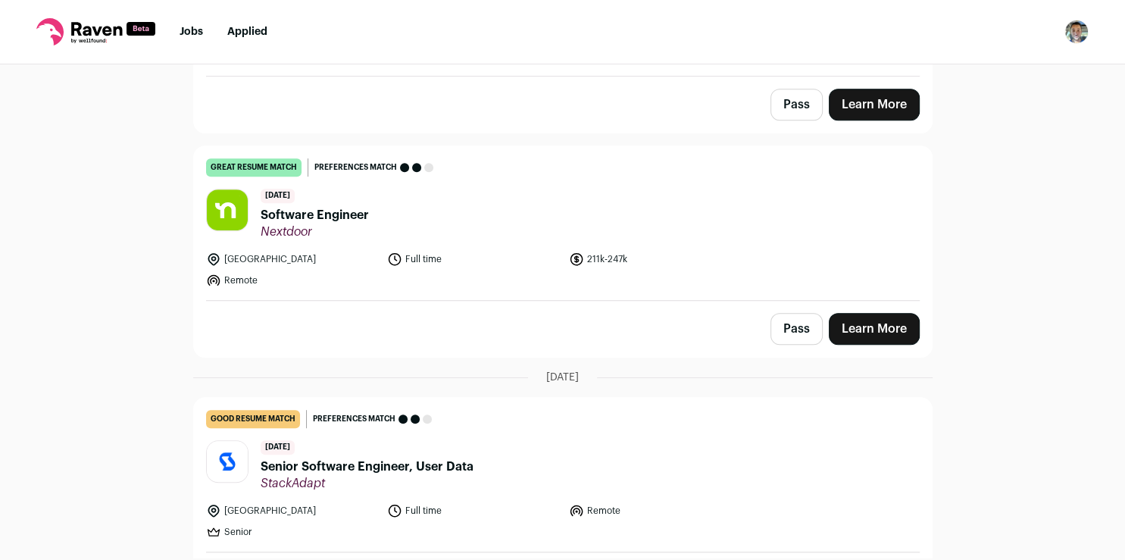
click at [871, 322] on link "Learn More" at bounding box center [874, 329] width 91 height 32
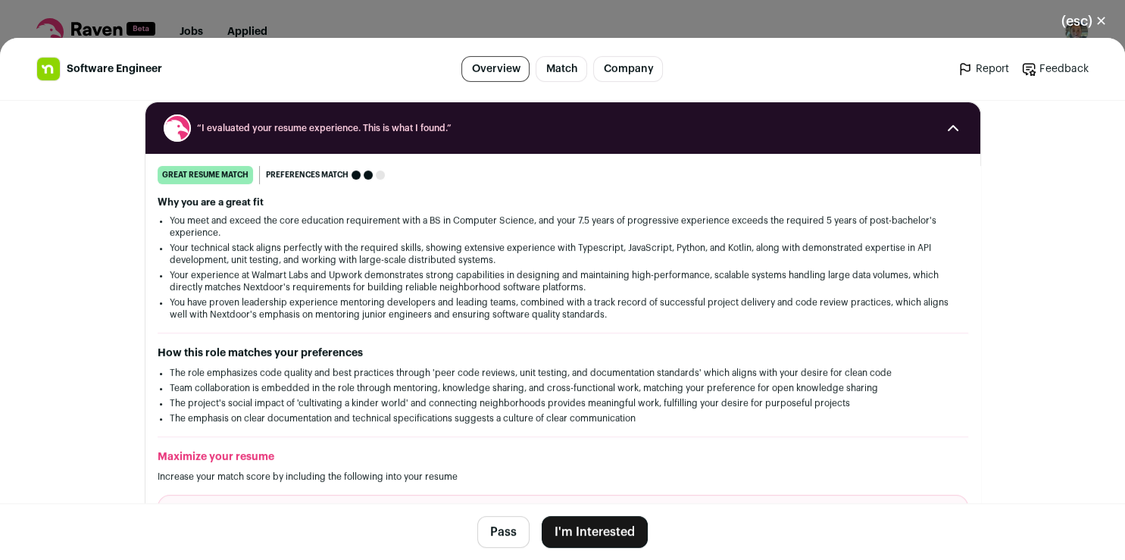
scroll to position [202, 0]
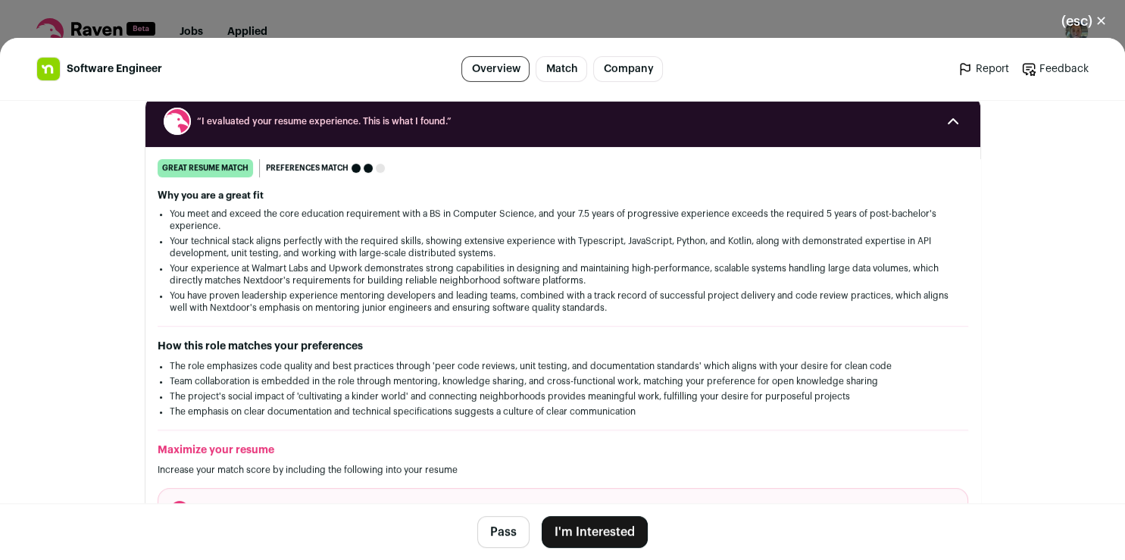
click at [600, 526] on button "I'm Interested" at bounding box center [595, 532] width 106 height 32
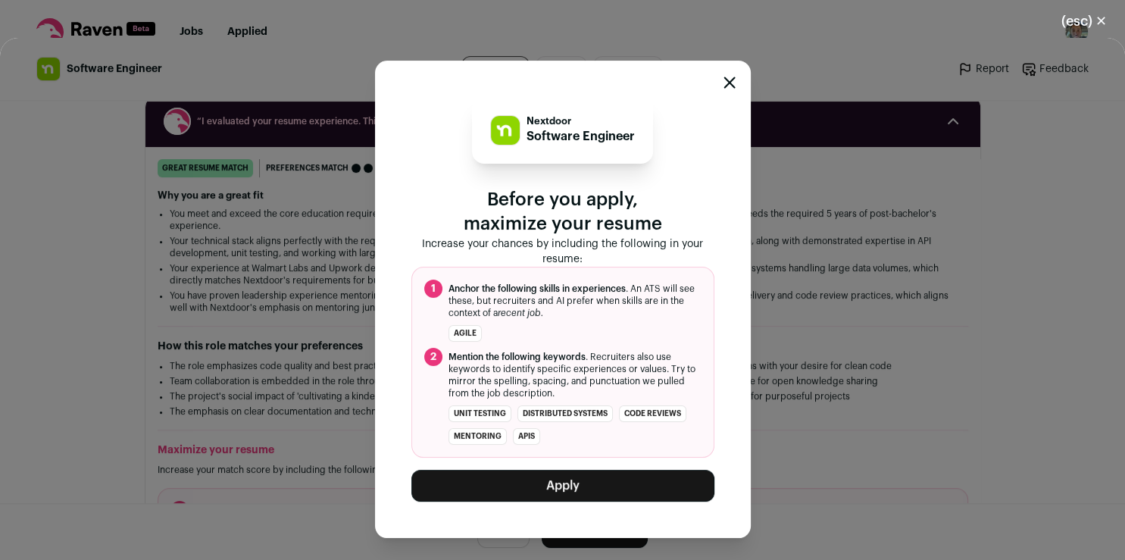
click at [593, 486] on button "Apply" at bounding box center [562, 486] width 303 height 32
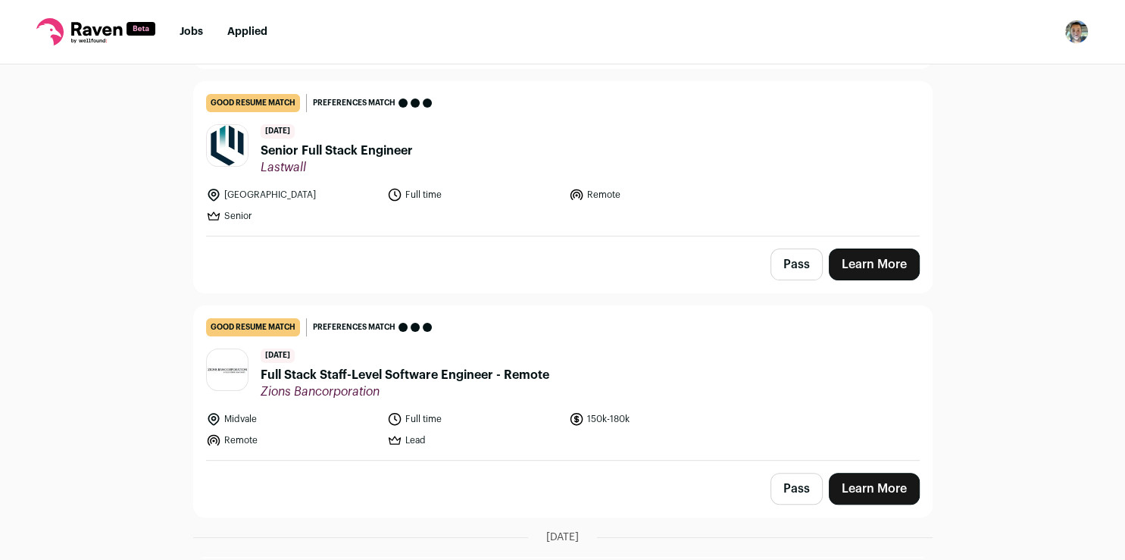
scroll to position [409, 0]
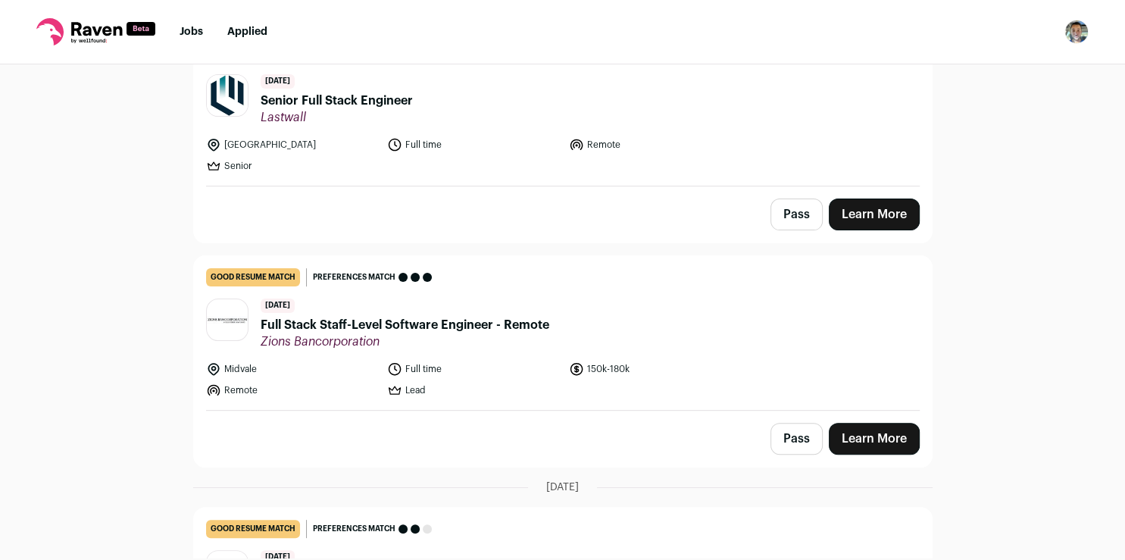
click at [793, 220] on button "Pass" at bounding box center [797, 215] width 52 height 32
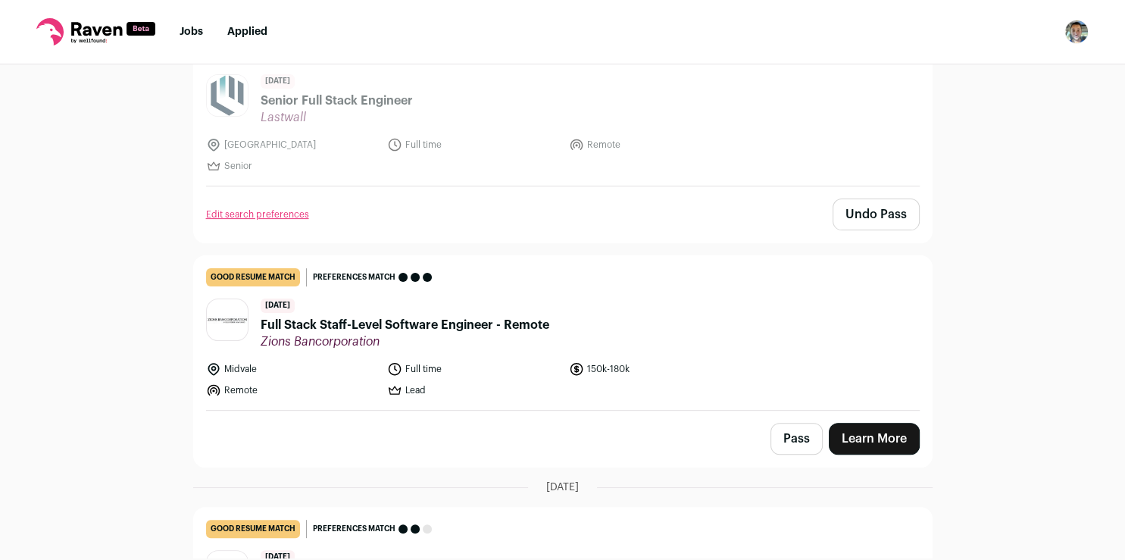
click at [899, 441] on link "Learn More" at bounding box center [874, 439] width 91 height 32
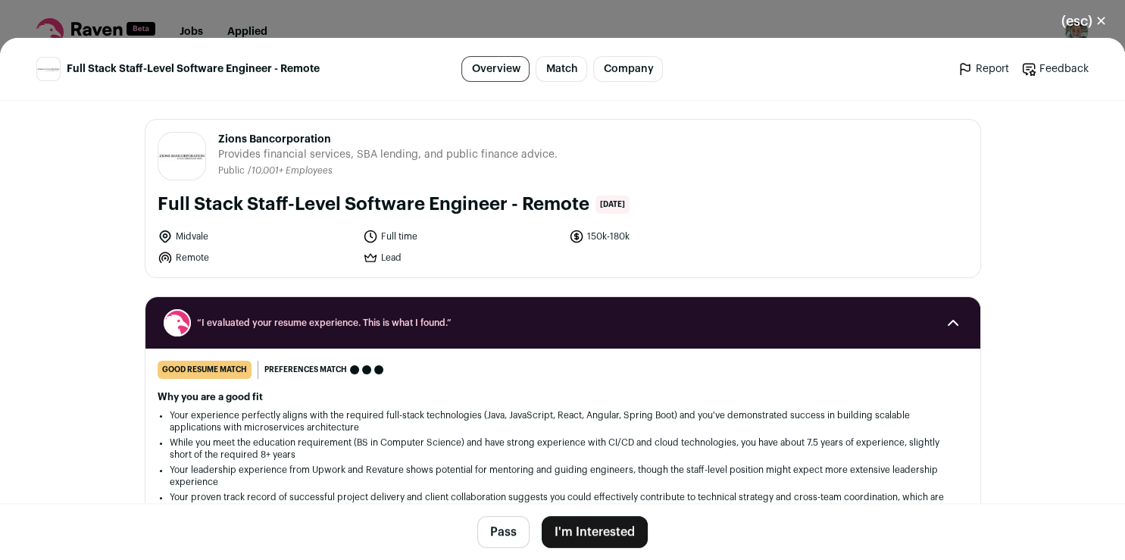
scroll to position [202, 0]
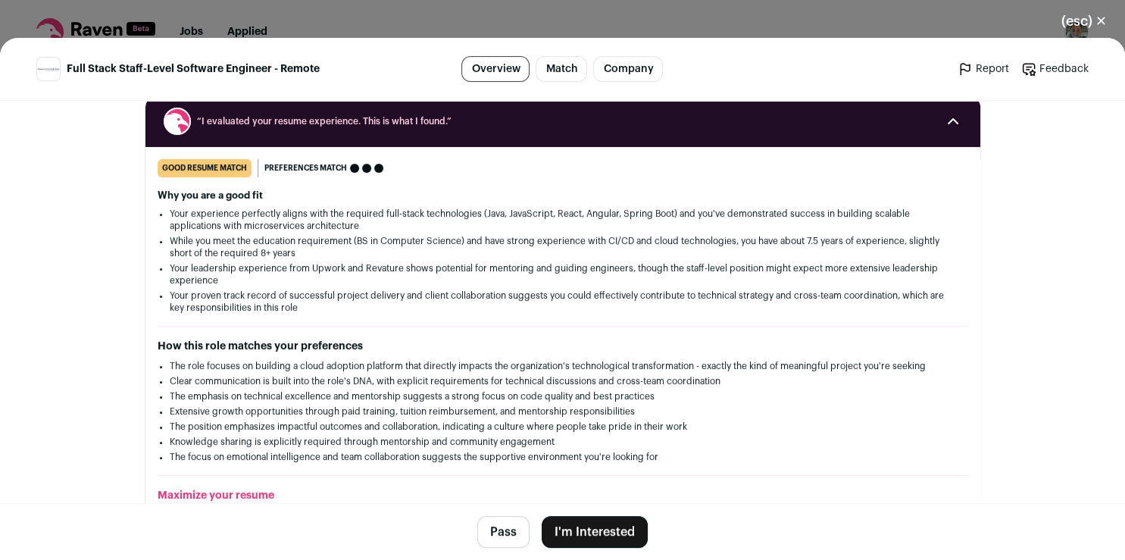
click at [613, 530] on button "I'm Interested" at bounding box center [595, 532] width 106 height 32
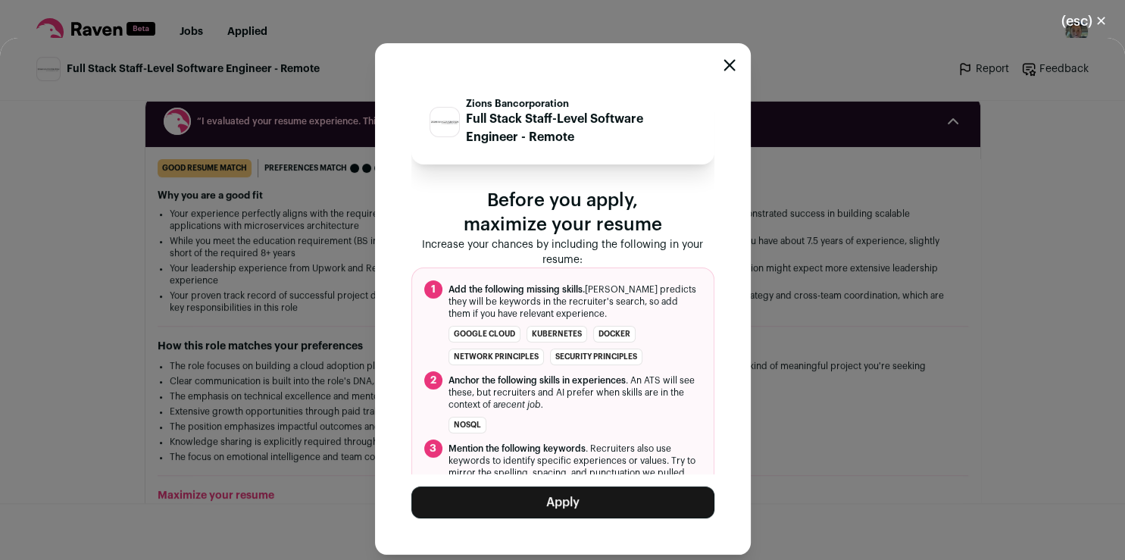
click at [567, 501] on button "Apply" at bounding box center [562, 502] width 303 height 32
